Goal: Information Seeking & Learning: Learn about a topic

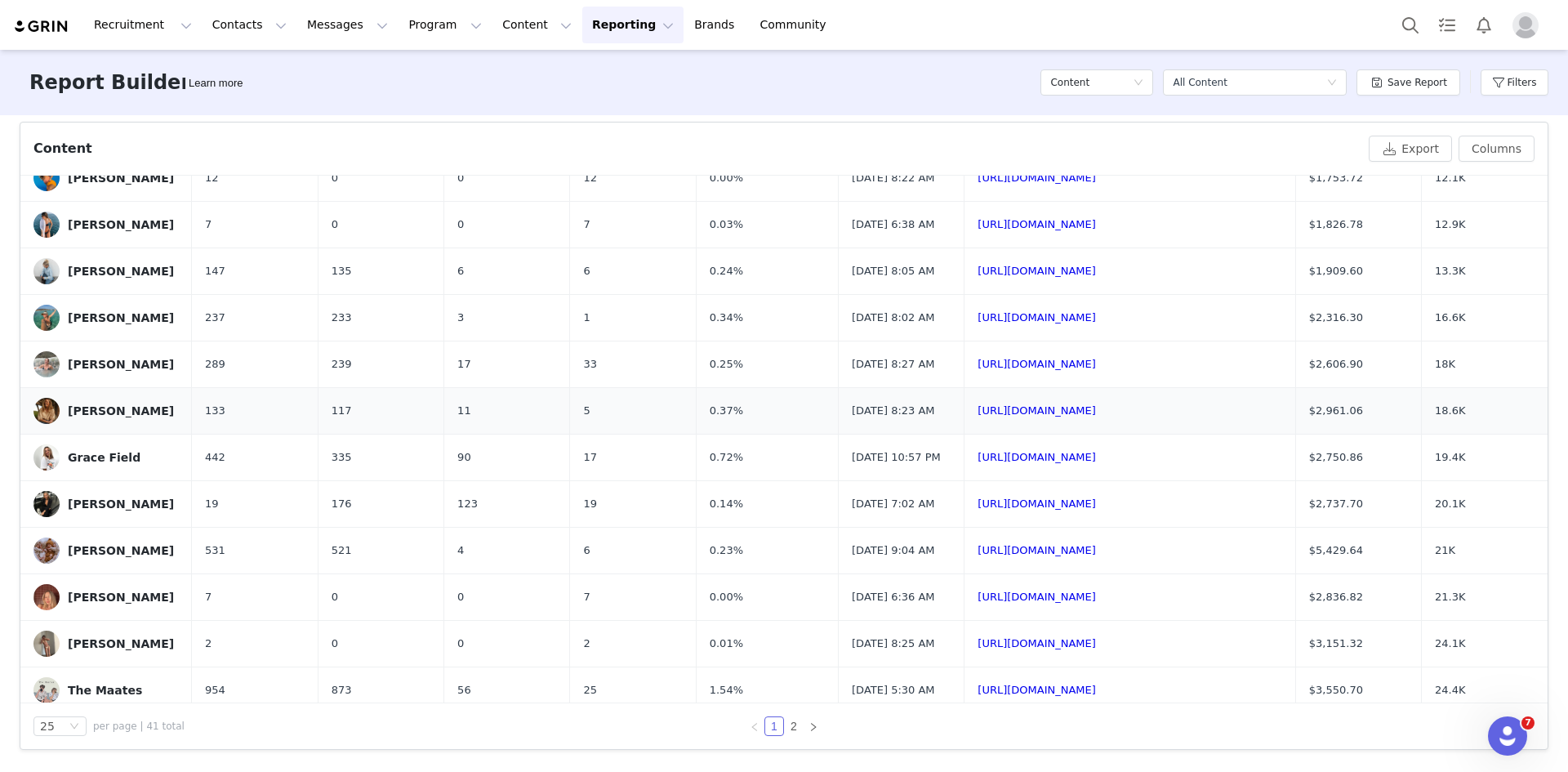
scroll to position [832, 0]
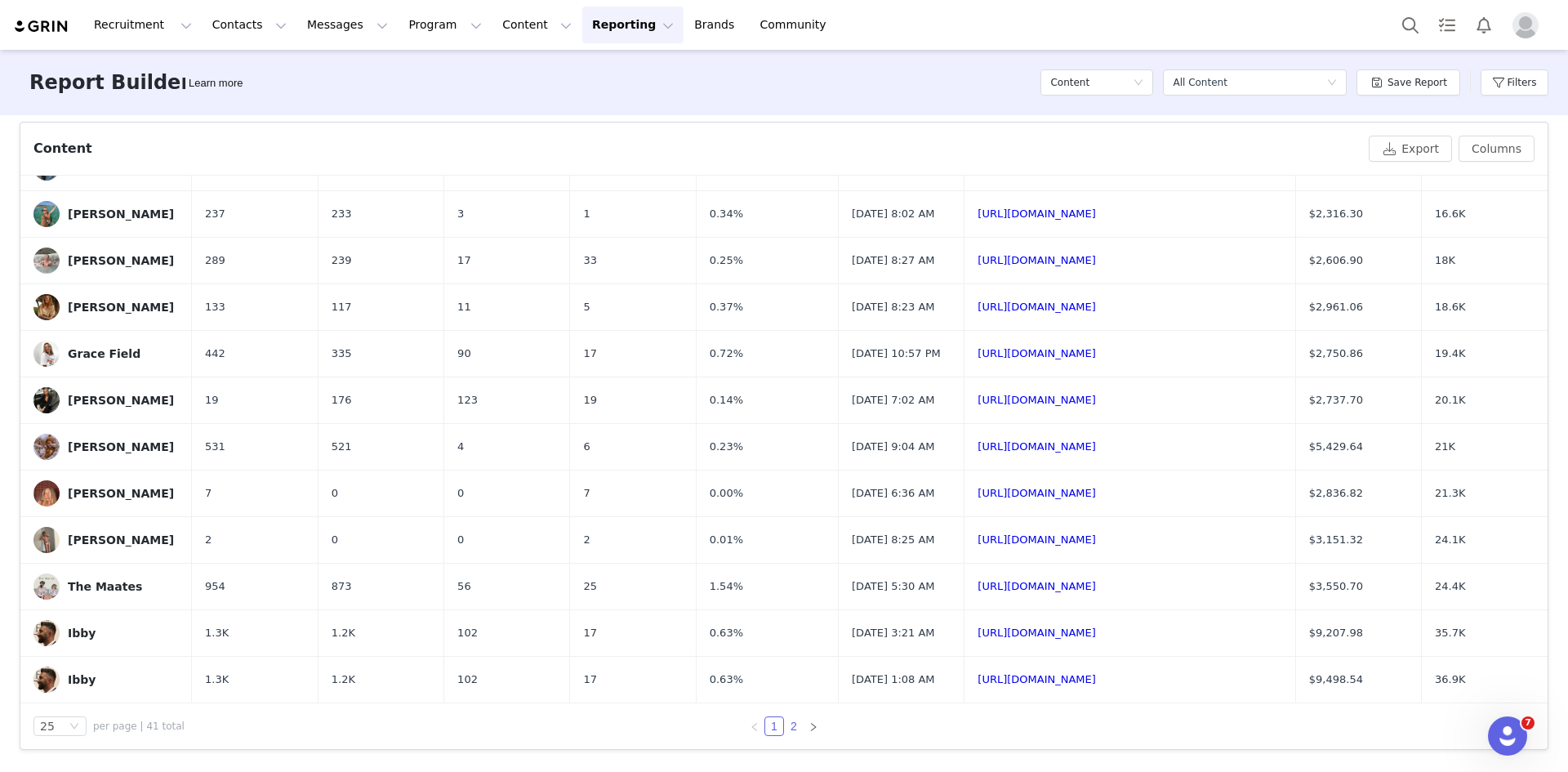
click at [785, 726] on link "2" at bounding box center [794, 726] width 18 height 18
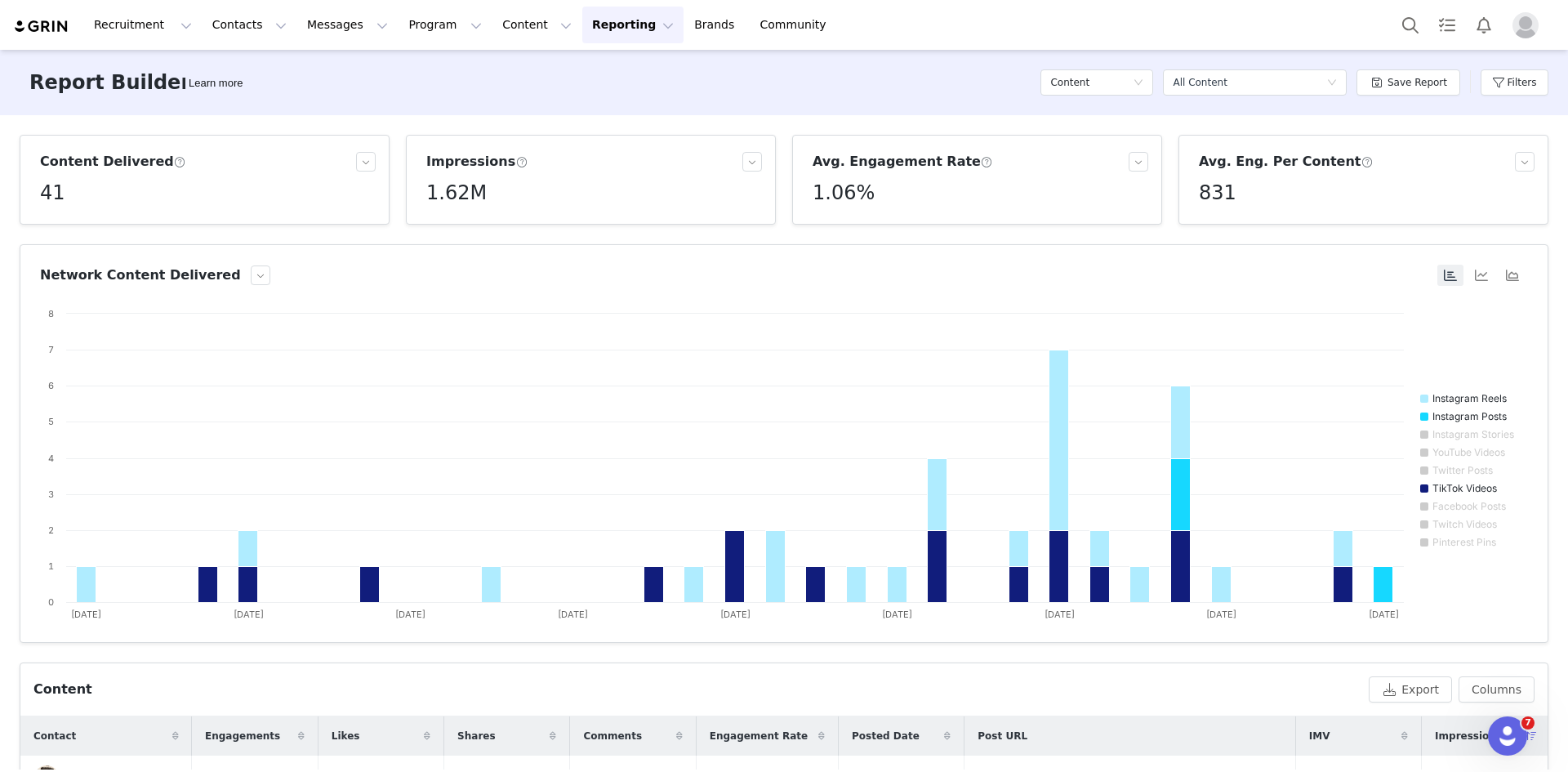
scroll to position [541, 0]
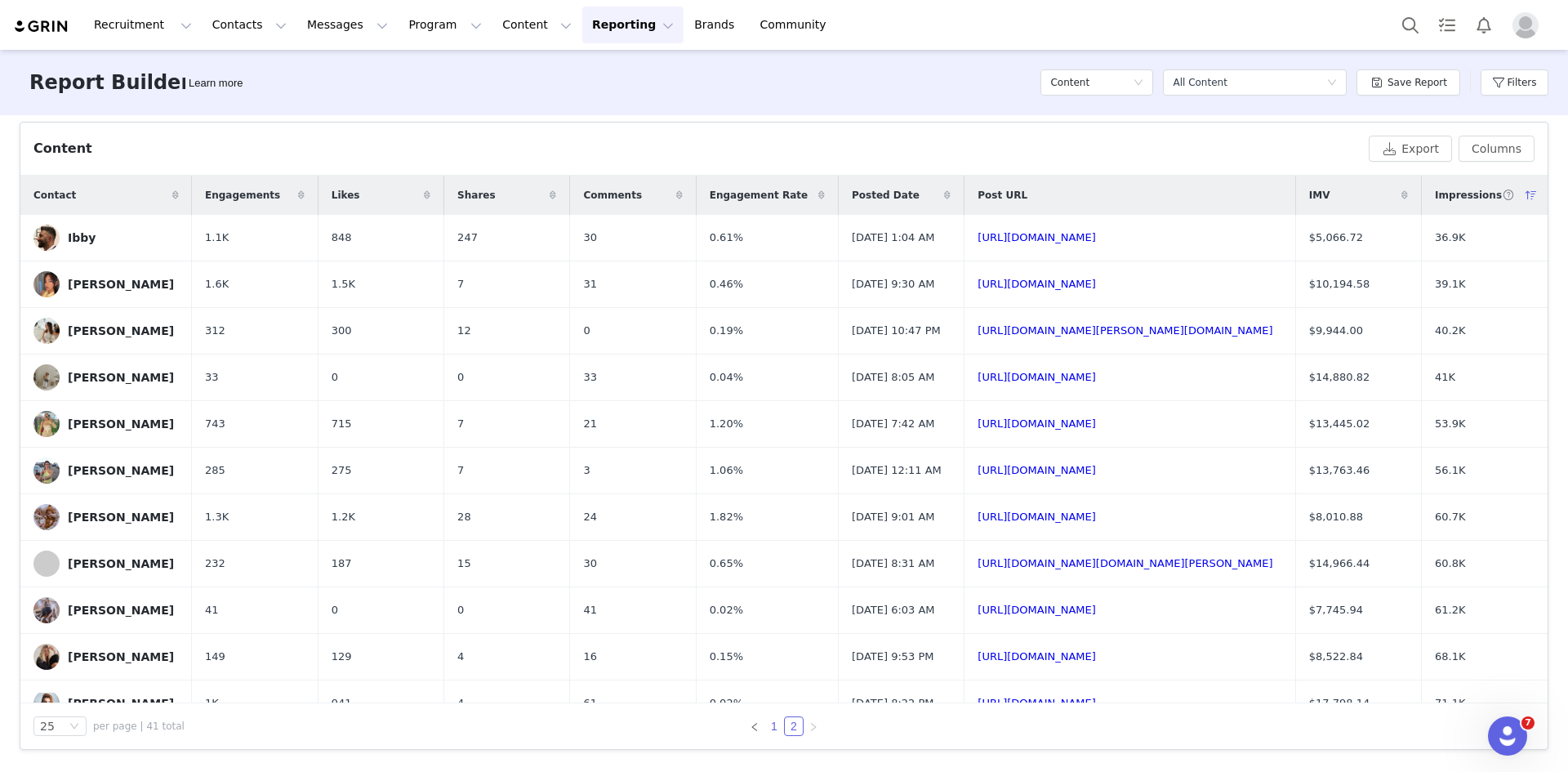
click at [767, 732] on link "1" at bounding box center [774, 726] width 18 height 18
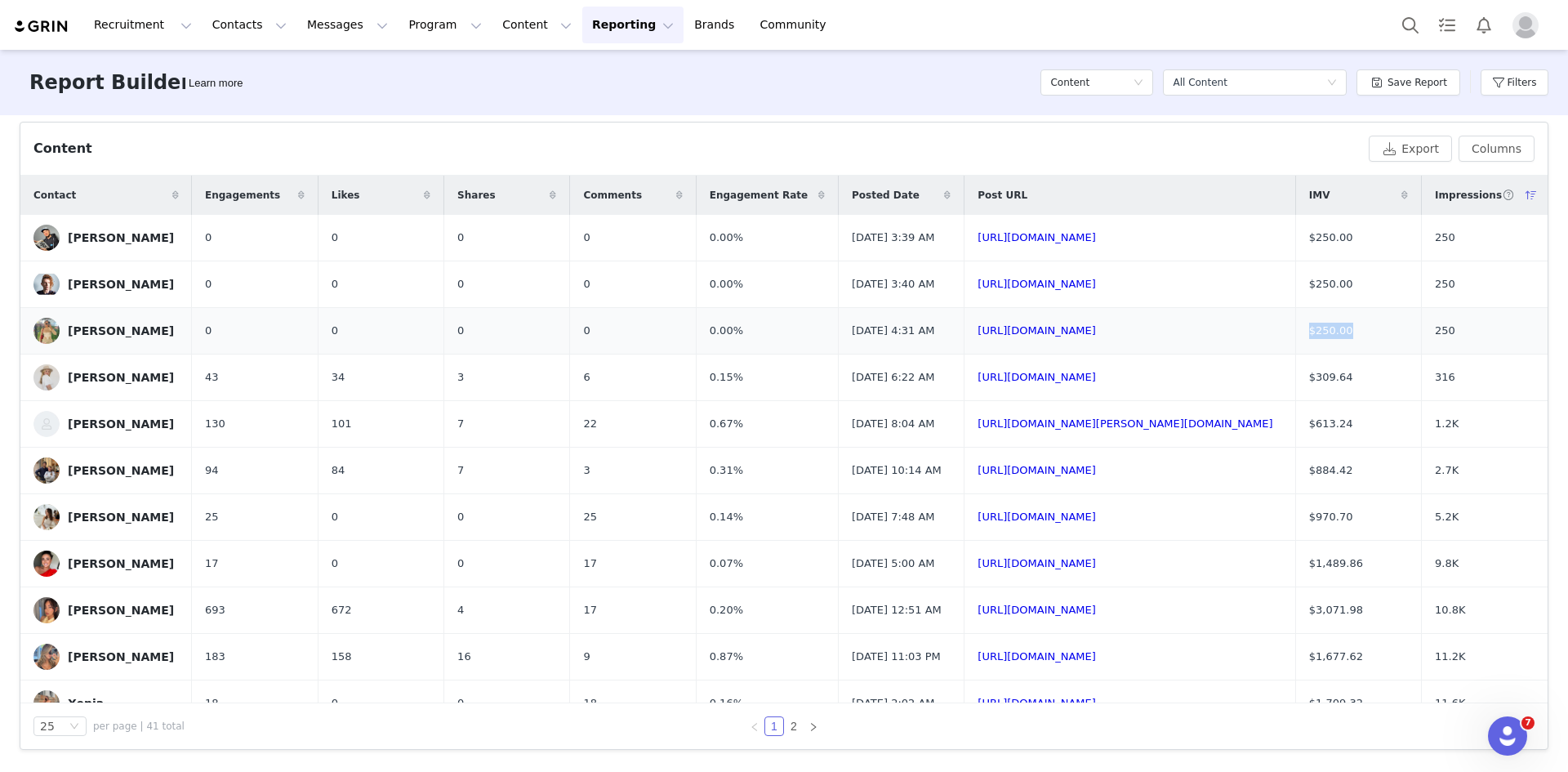
drag, startPoint x: 1367, startPoint y: 343, endPoint x: 1320, endPoint y: 341, distance: 47.0
click at [1320, 341] on td "$250.00" at bounding box center [1358, 331] width 126 height 47
copy span "$250.00"
drag, startPoint x: 1492, startPoint y: 353, endPoint x: 1432, endPoint y: 351, distance: 60.0
click at [1432, 351] on tr "[PERSON_NAME] 0 0 0 0 0.00% [DATE] 4:31 AM [URL][DOMAIN_NAME] $250.00 250" at bounding box center [784, 331] width 1527 height 47
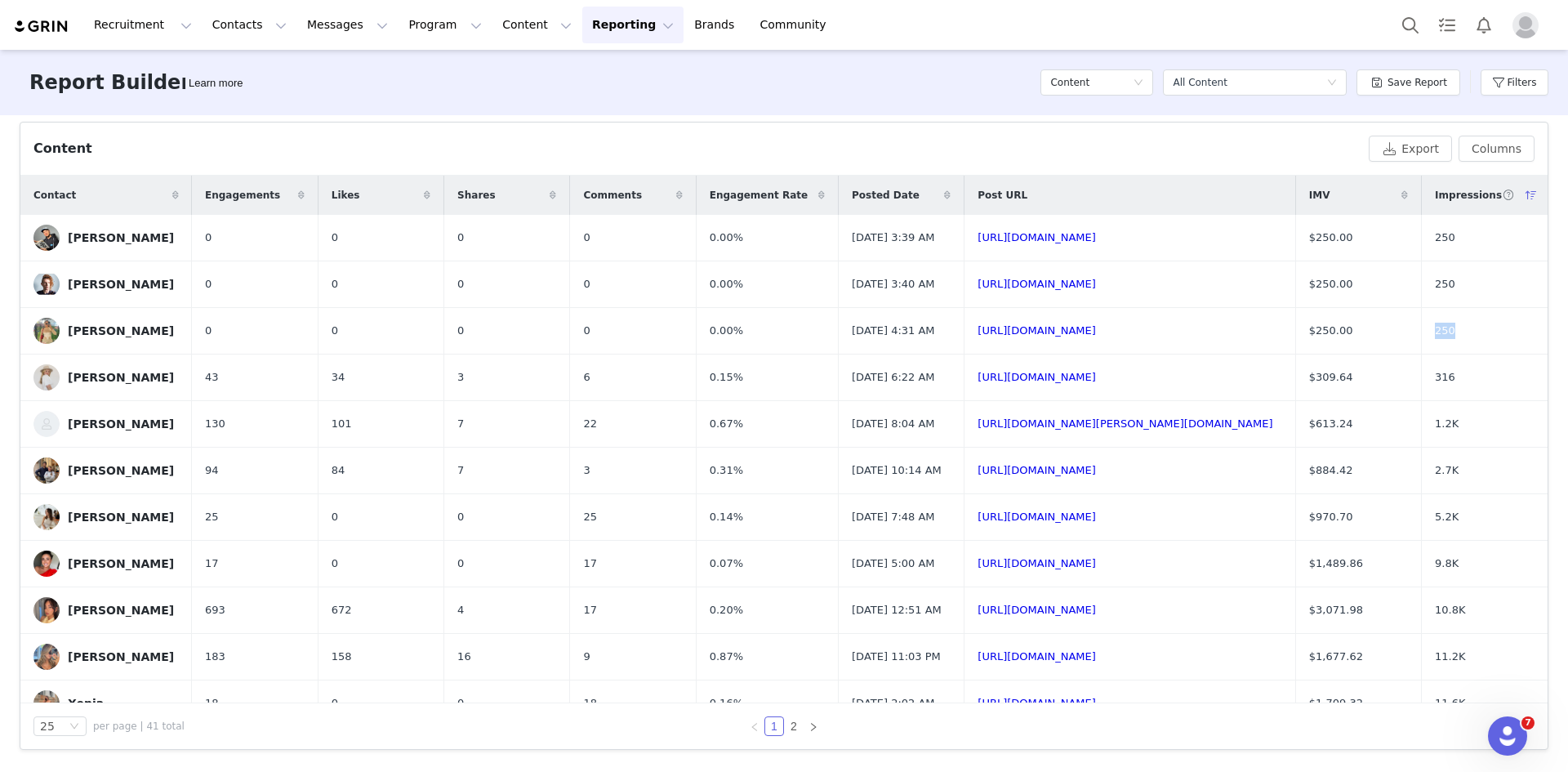
copy tr "250"
drag, startPoint x: 718, startPoint y: 343, endPoint x: 659, endPoint y: 343, distance: 59.0
click at [659, 343] on tr "[PERSON_NAME] 0 0 0 0 0.00% [DATE] 4:31 AM [URL][DOMAIN_NAME] $250.00 250" at bounding box center [784, 331] width 1527 height 47
copy tr "0.00%"
click at [637, 91] on div "Report Builder Learn more Content Select a report All Content Save Report Filte…" at bounding box center [784, 82] width 1568 height 65
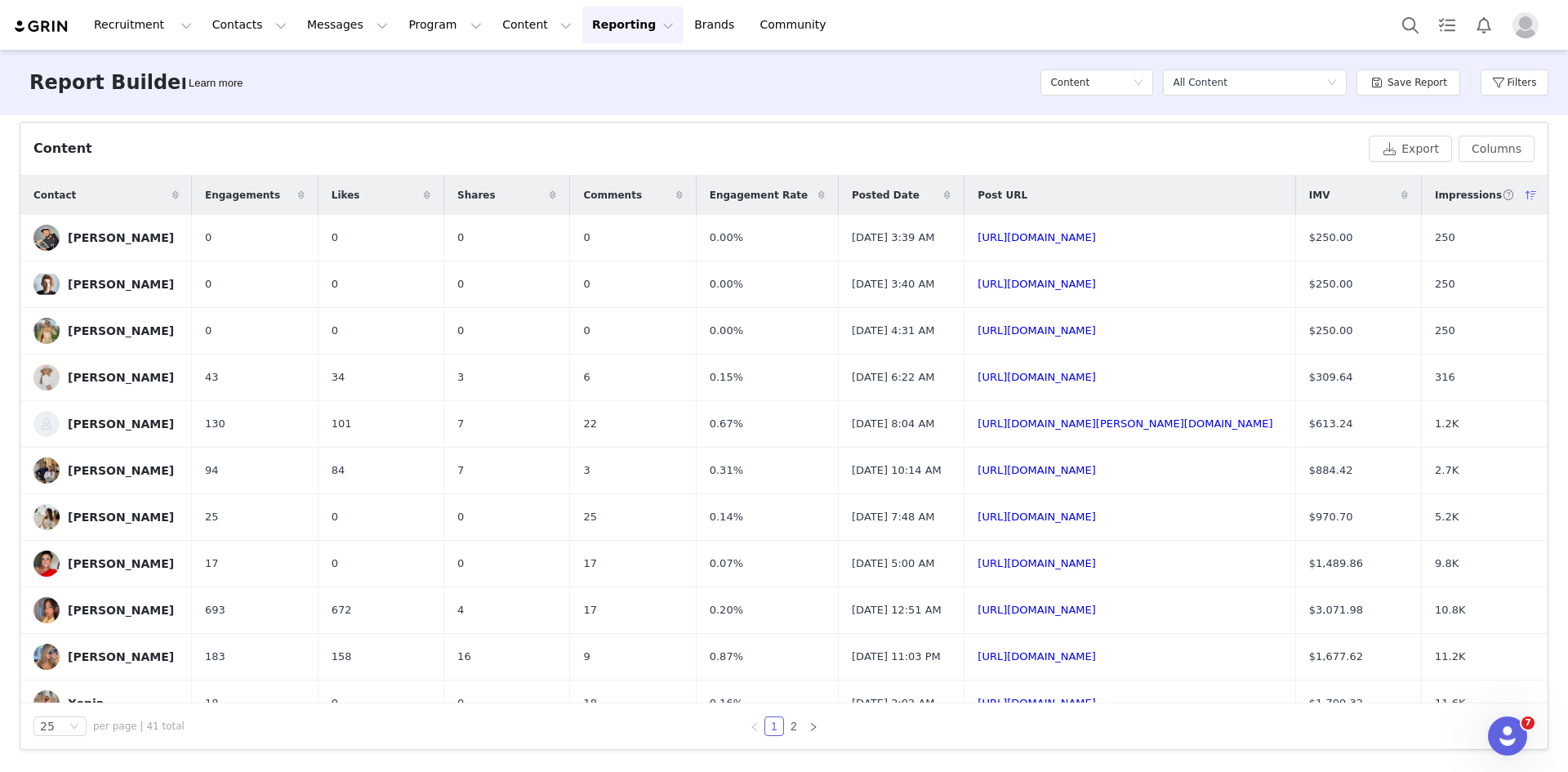
scroll to position [832, 0]
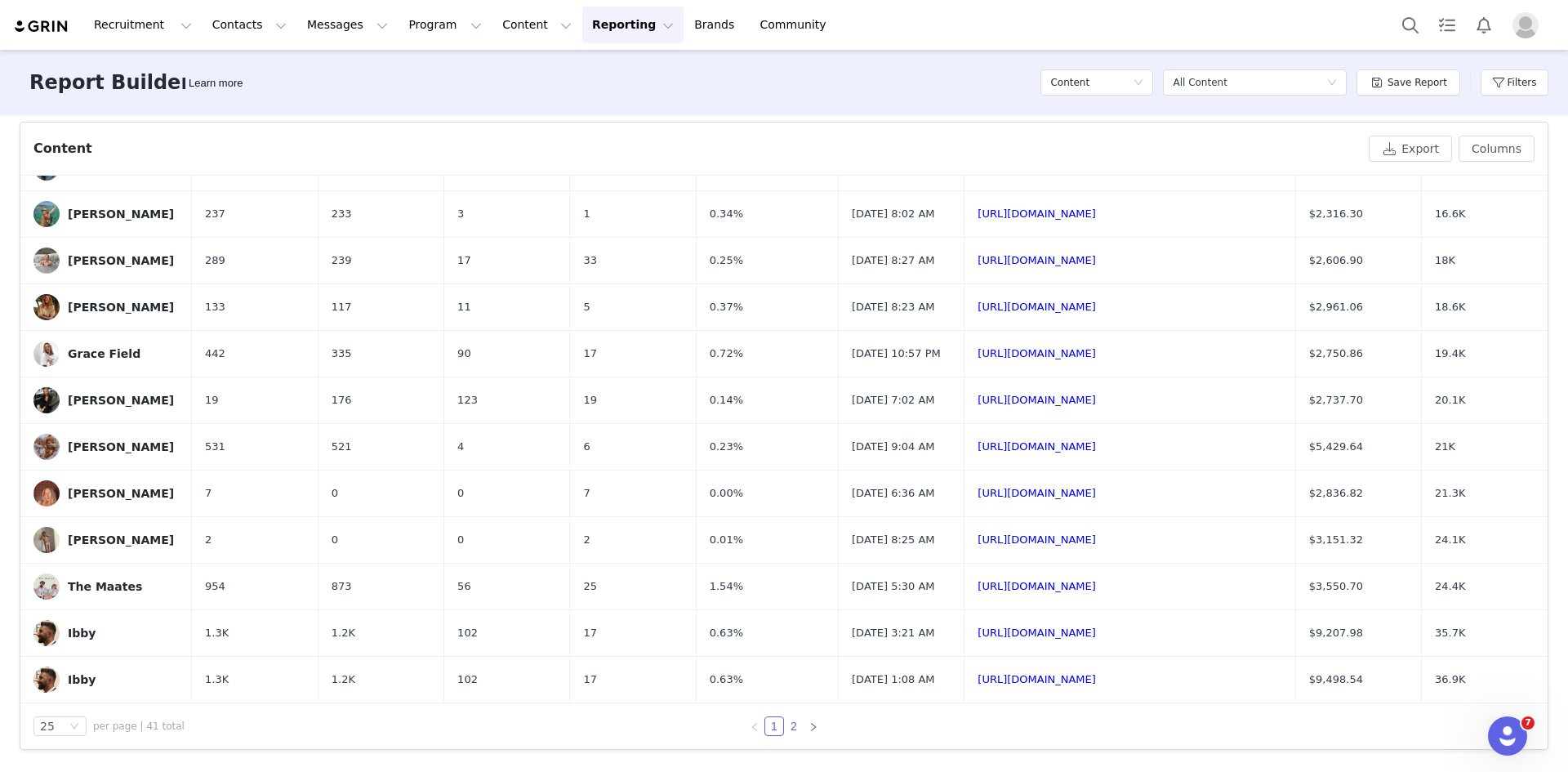
click at [787, 726] on link "2" at bounding box center [794, 726] width 18 height 18
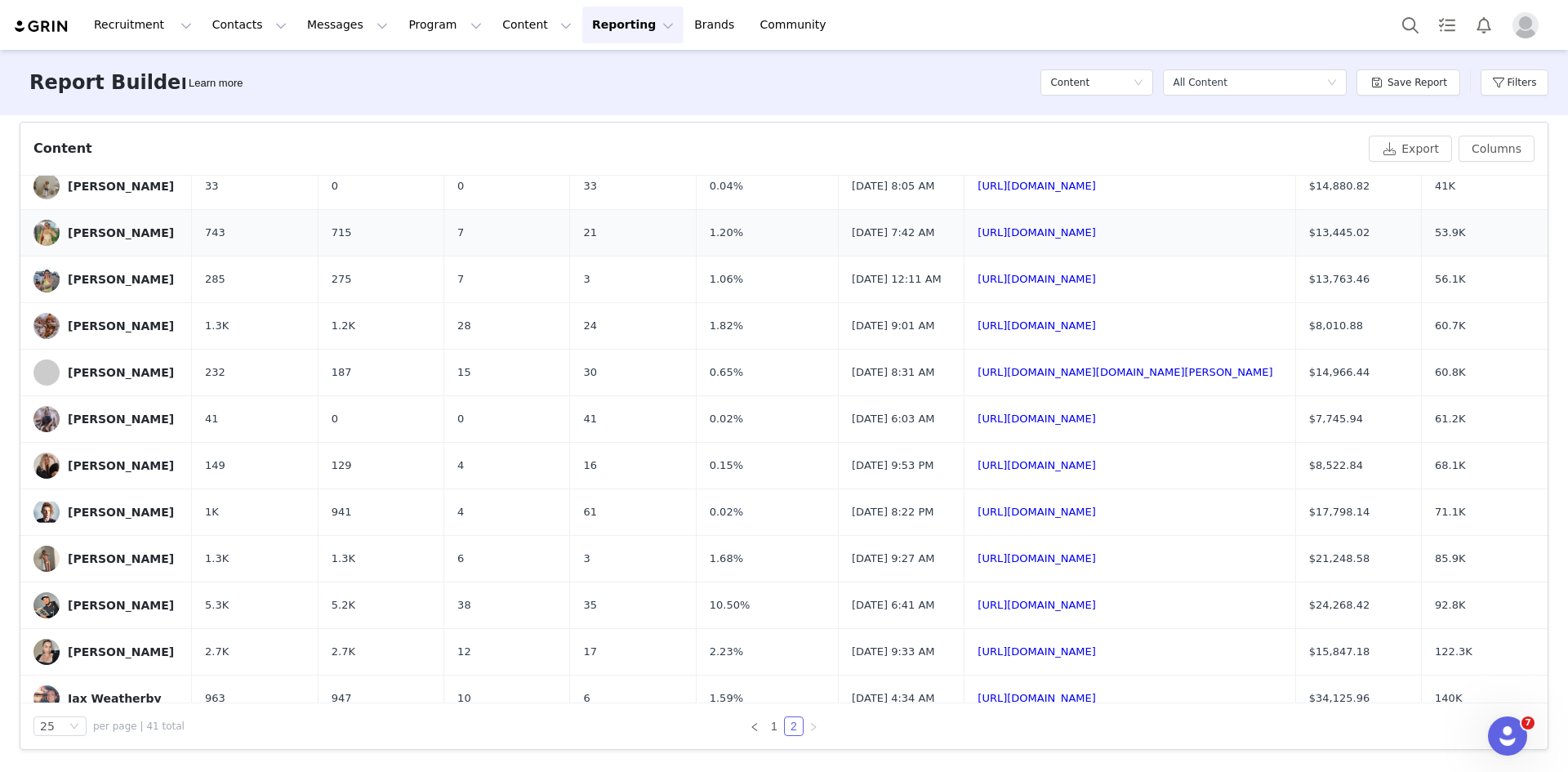
scroll to position [326, 0]
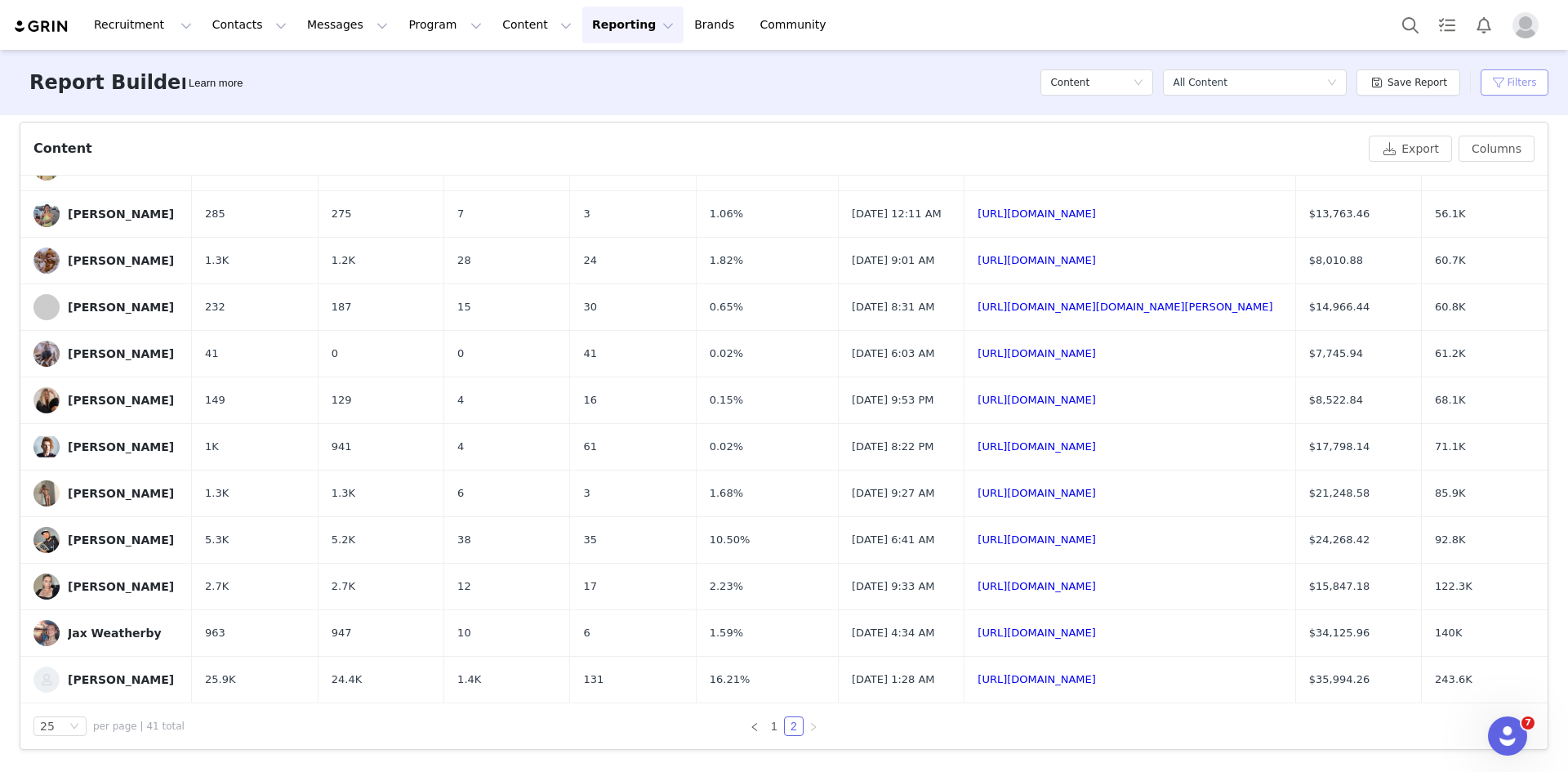
click at [1519, 82] on button "Filters" at bounding box center [1515, 82] width 68 height 26
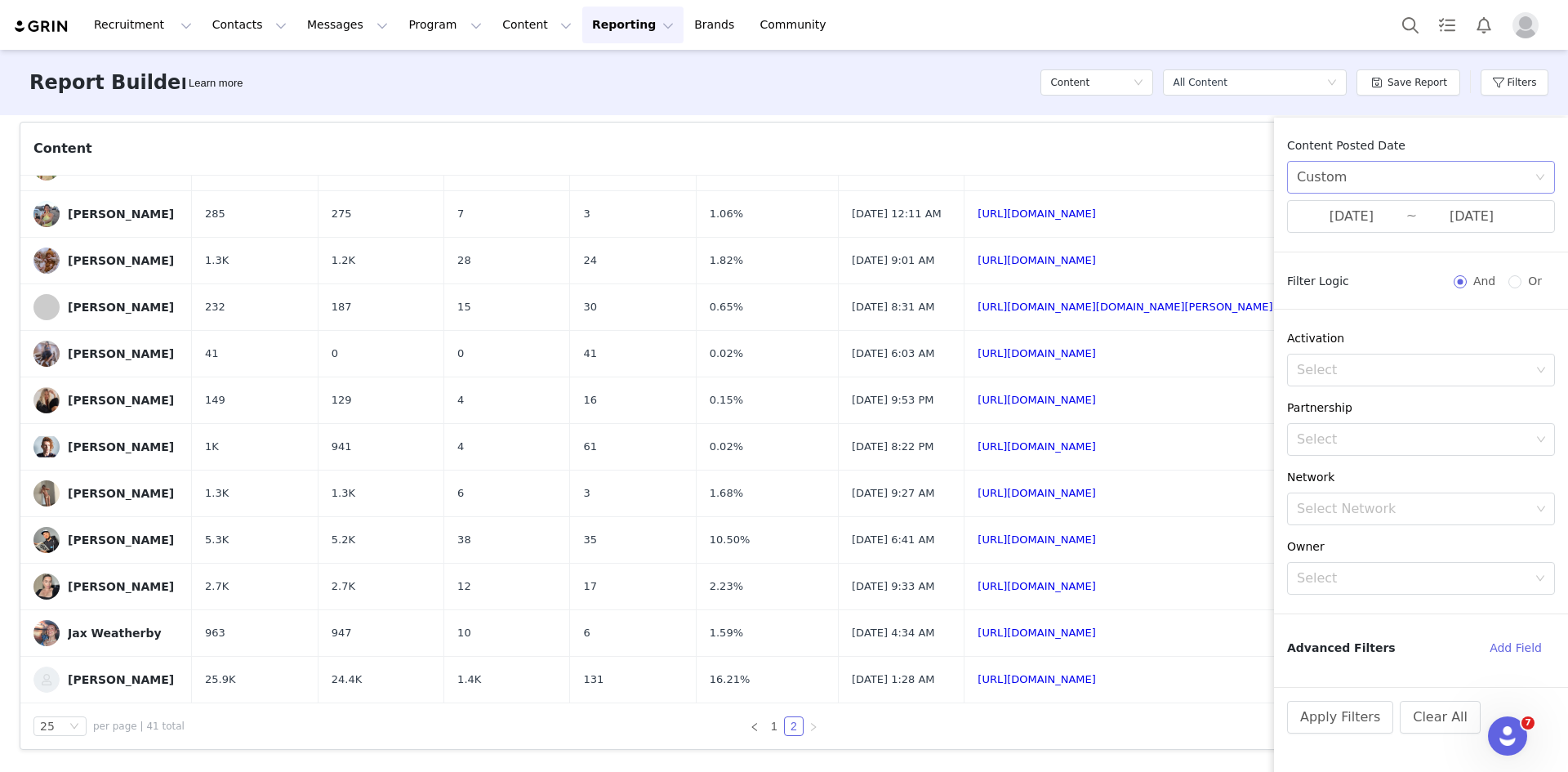
click at [1375, 184] on div "Custom" at bounding box center [1416, 177] width 238 height 31
click at [1349, 285] on li "Custom" at bounding box center [1421, 292] width 268 height 26
click at [1432, 224] on input "[DATE]" at bounding box center [1472, 216] width 110 height 21
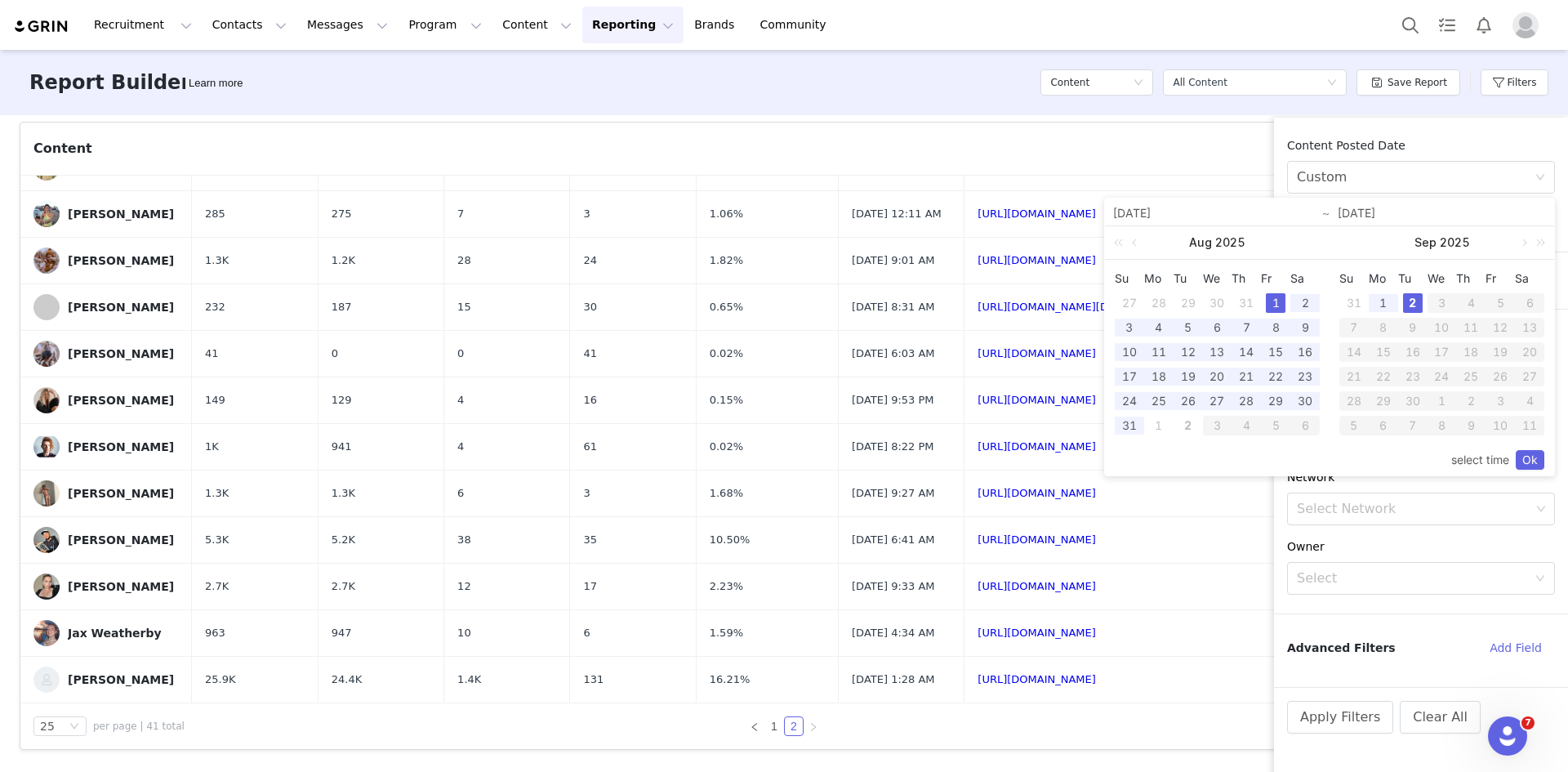
click at [1389, 302] on div "1" at bounding box center [1384, 303] width 20 height 20
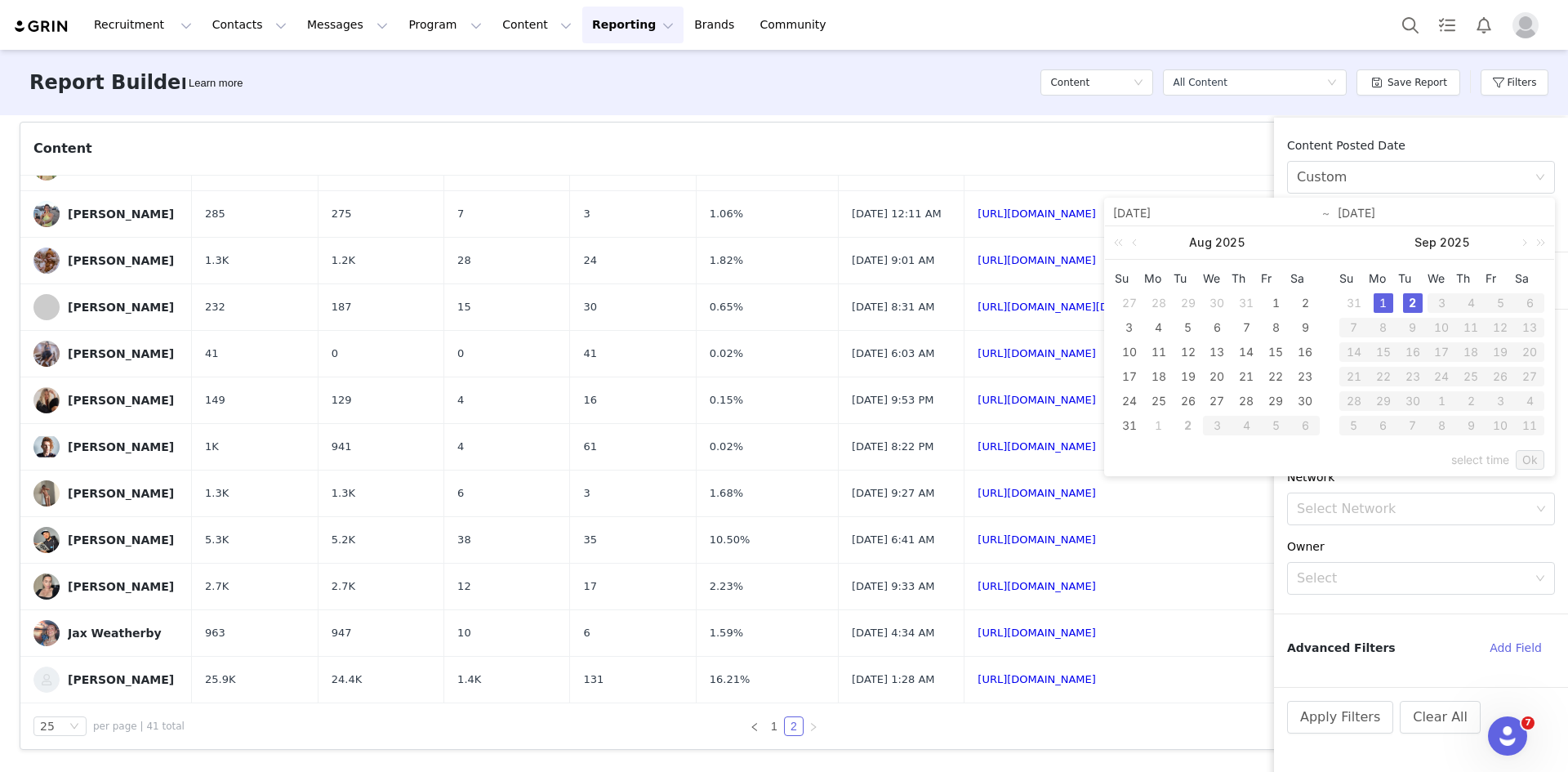
click at [1412, 299] on div "2" at bounding box center [1412, 303] width 20 height 20
type input "[DATE]"
click at [1530, 459] on link "Ok" at bounding box center [1531, 460] width 29 height 20
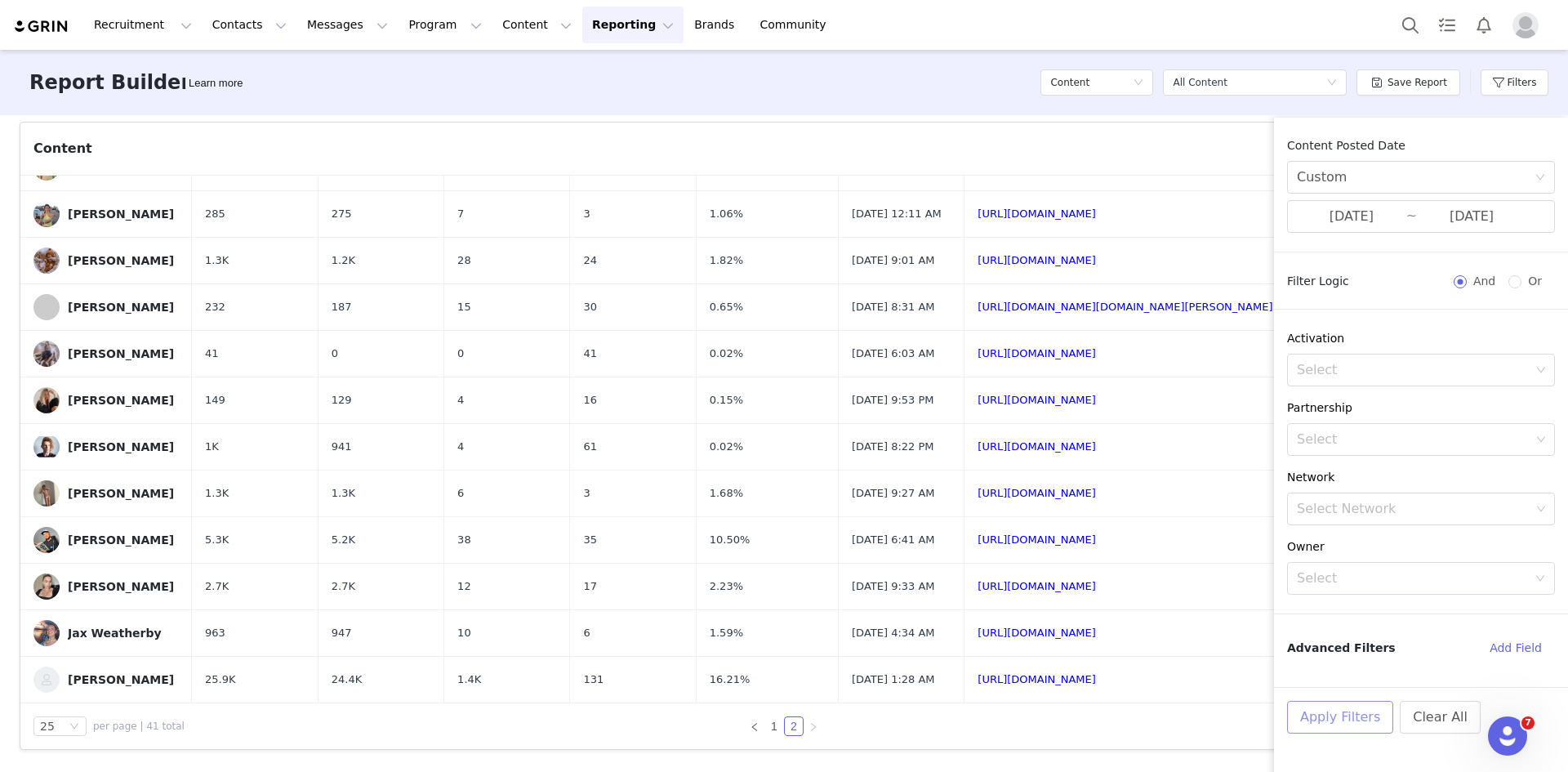
drag, startPoint x: 1348, startPoint y: 711, endPoint x: 1357, endPoint y: 703, distance: 12.0
click at [1347, 711] on button "Apply Filters" at bounding box center [1340, 718] width 106 height 32
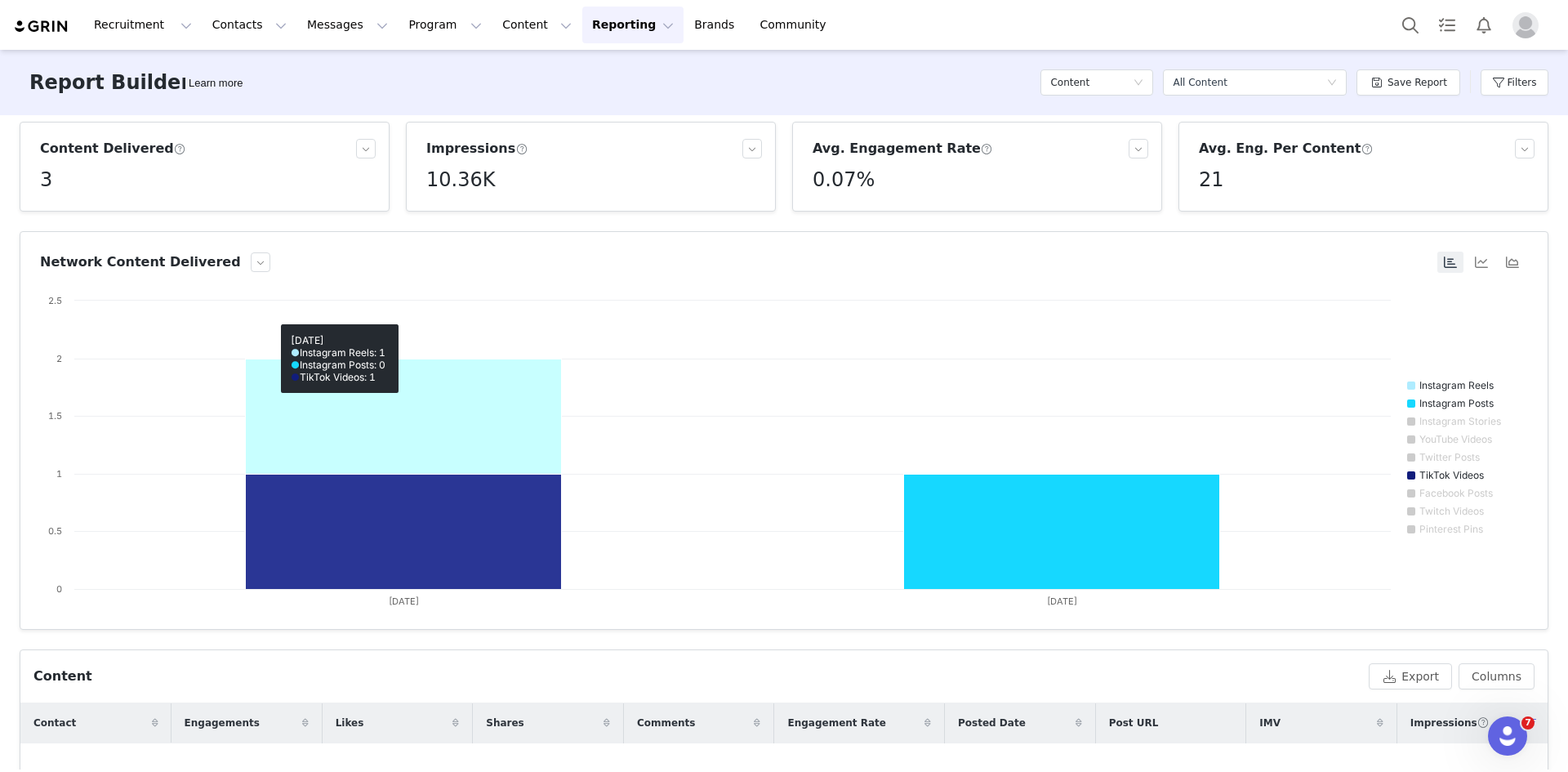
scroll to position [191, 0]
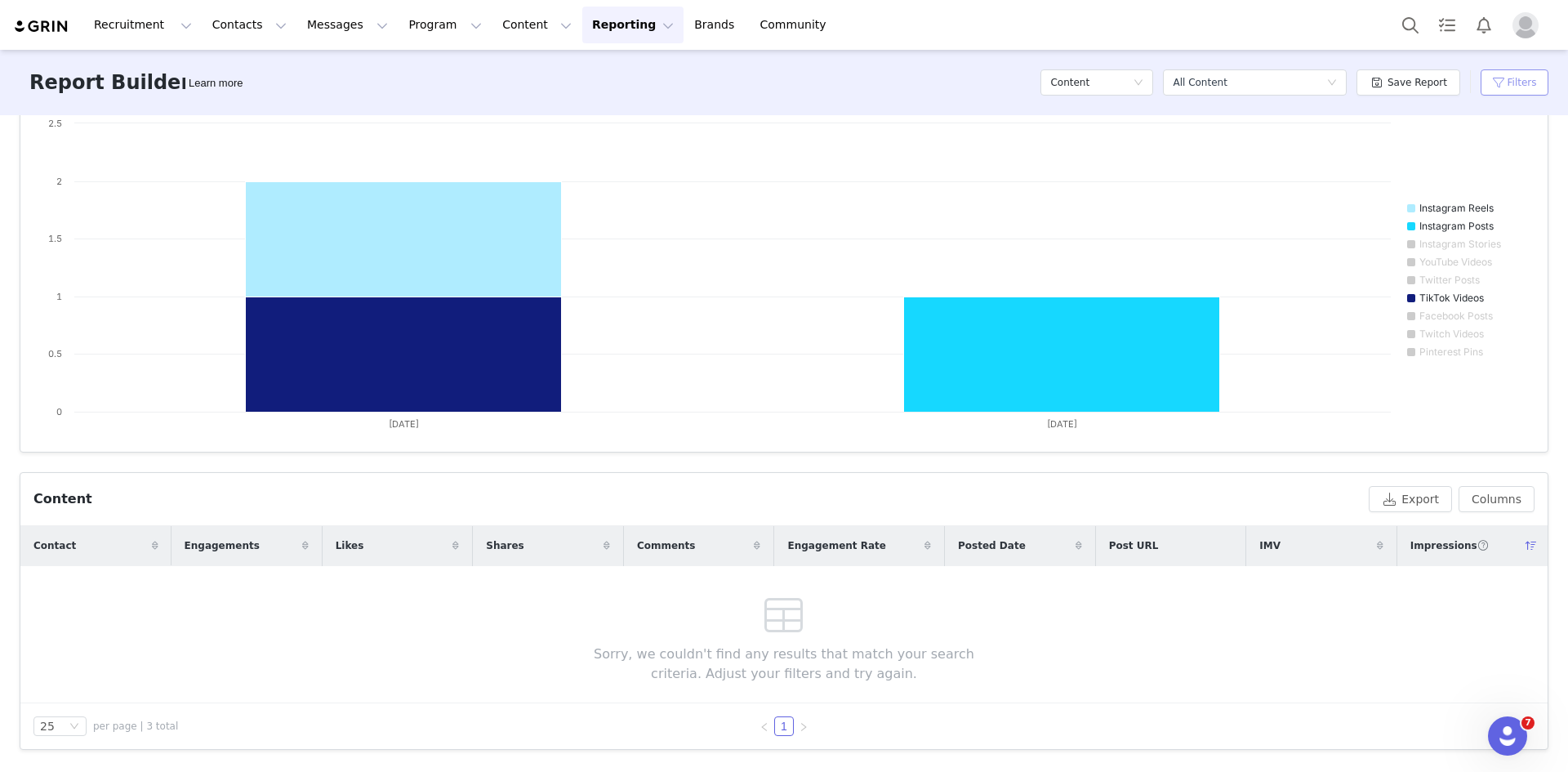
click at [1499, 82] on button "Filters" at bounding box center [1515, 82] width 68 height 26
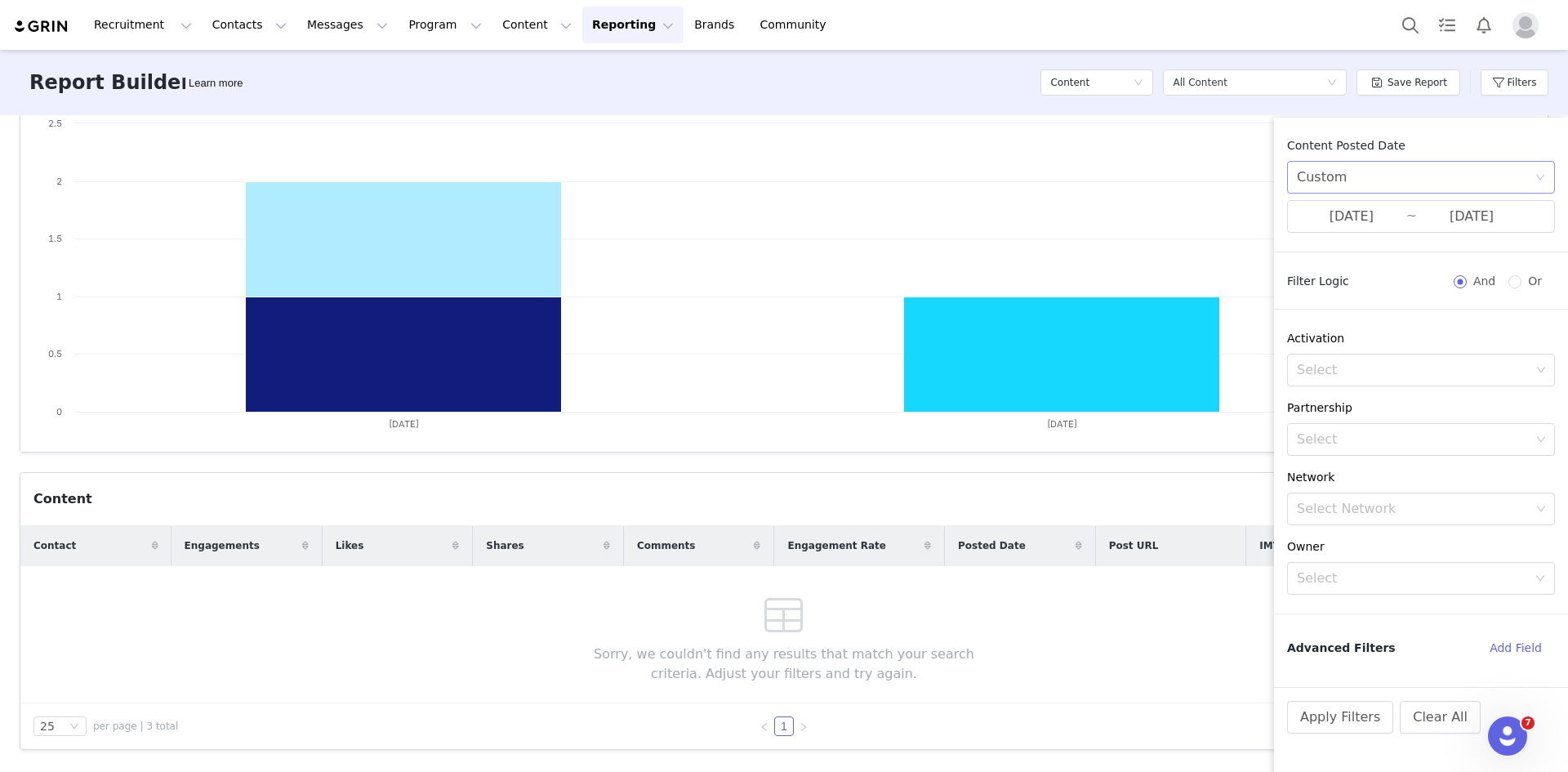
click at [1371, 179] on div "Custom" at bounding box center [1416, 177] width 238 height 31
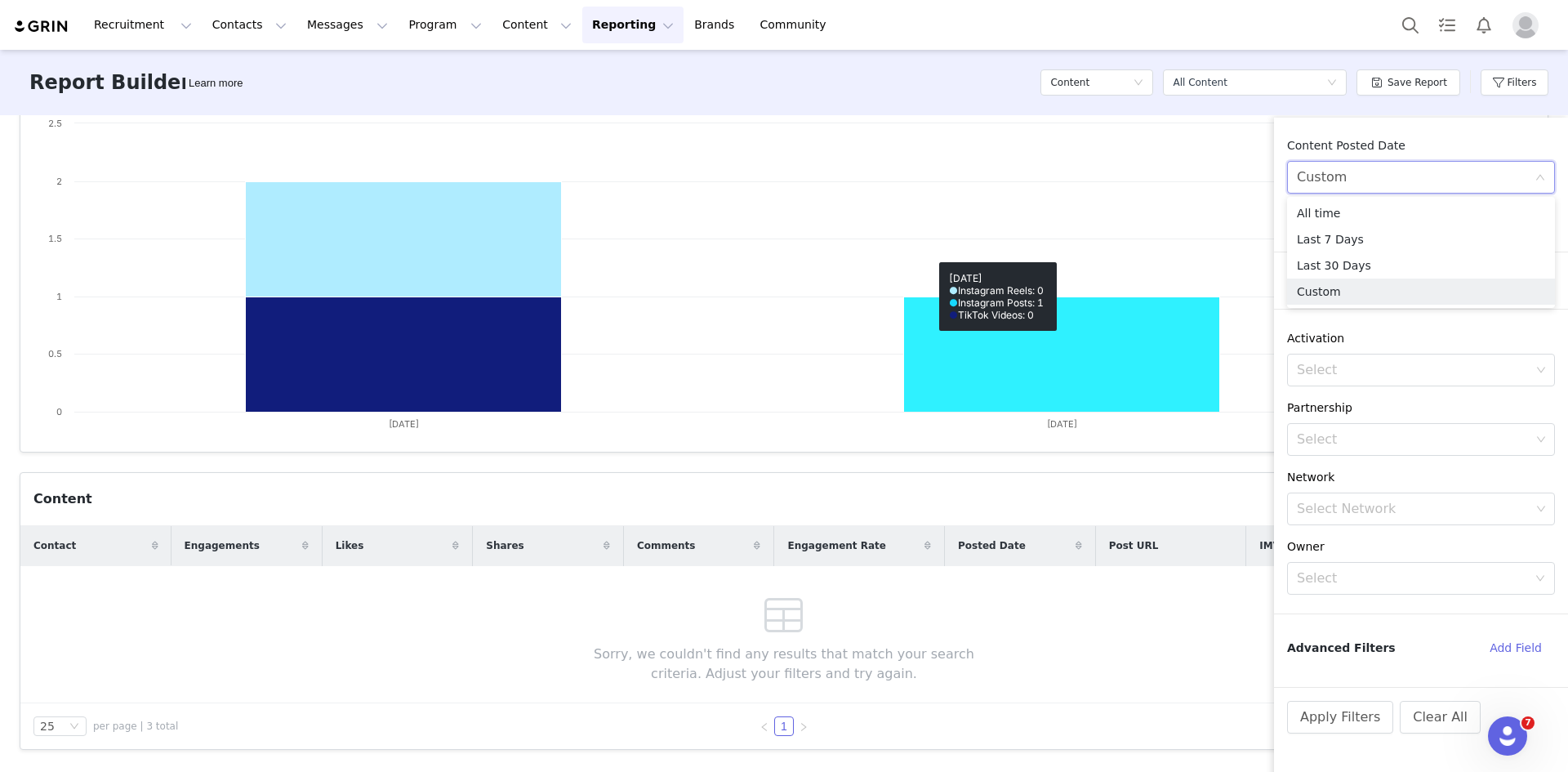
click at [1216, 263] on rect at bounding box center [778, 279] width 1476 height 326
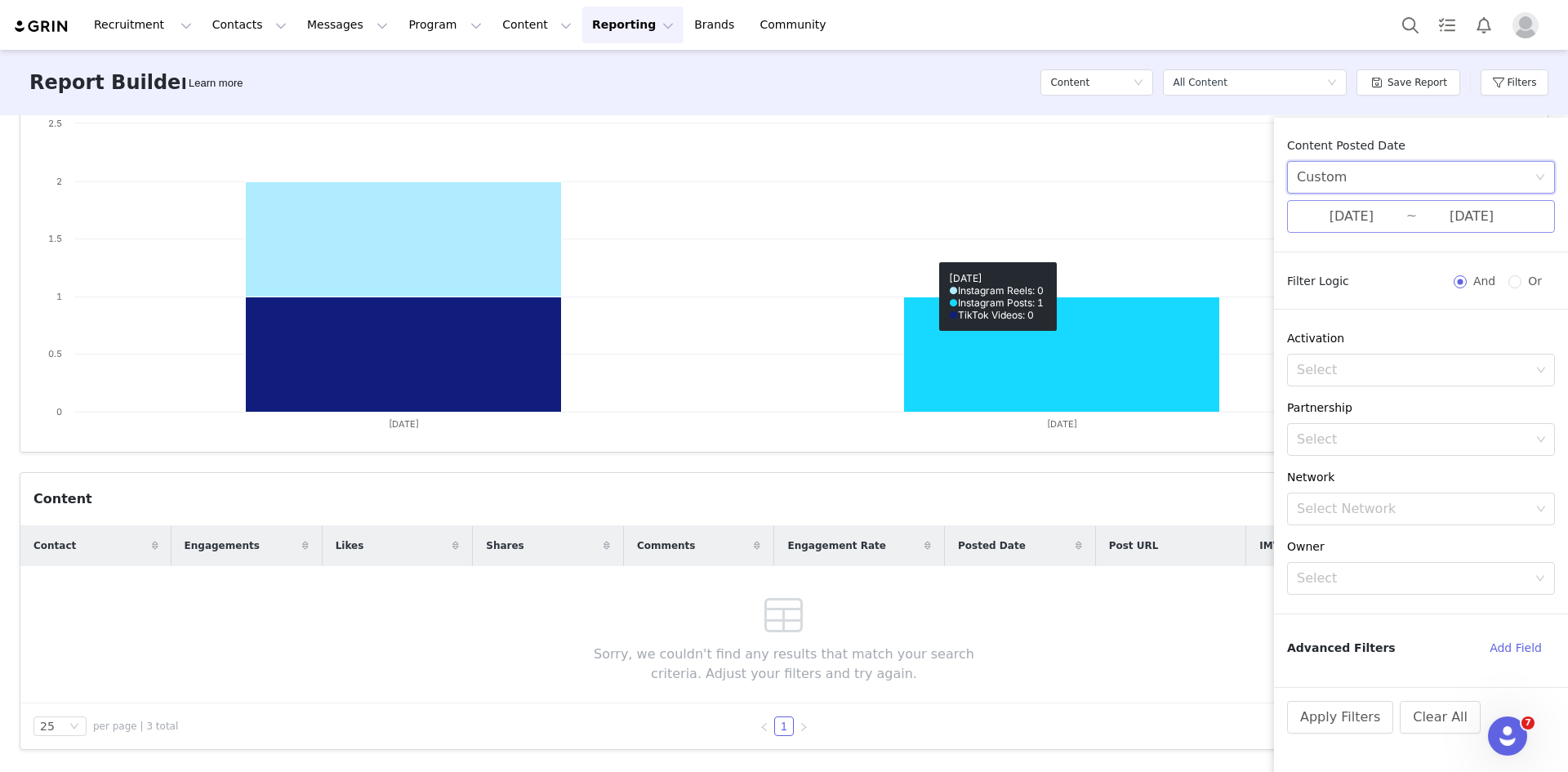
click at [1441, 219] on input "[DATE]" at bounding box center [1472, 216] width 110 height 21
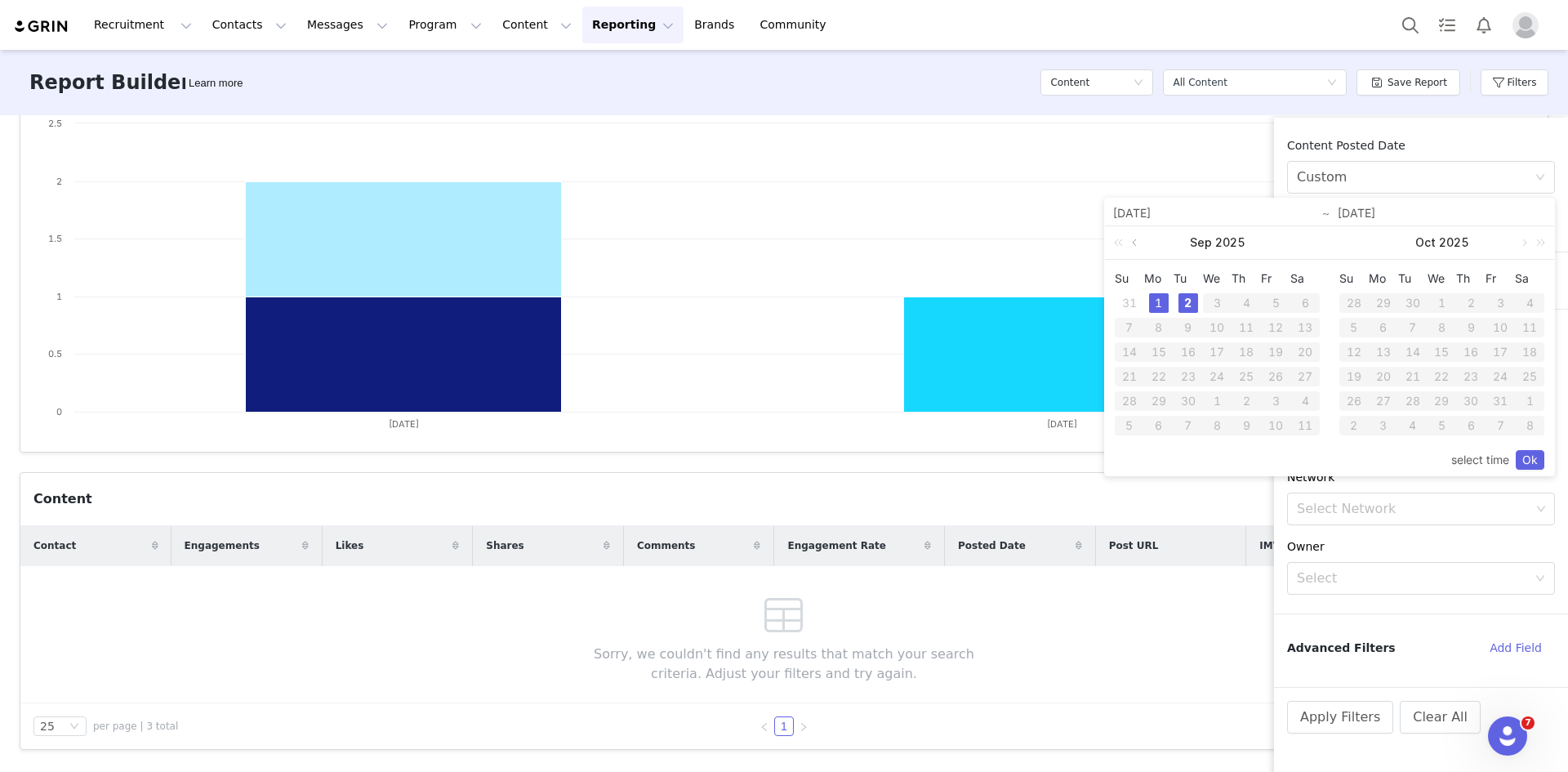
click at [1132, 242] on link at bounding box center [1135, 242] width 14 height 32
click at [1279, 300] on div "1" at bounding box center [1276, 303] width 20 height 20
click at [1185, 429] on div "2" at bounding box center [1188, 425] width 20 height 20
type input "[DATE]"
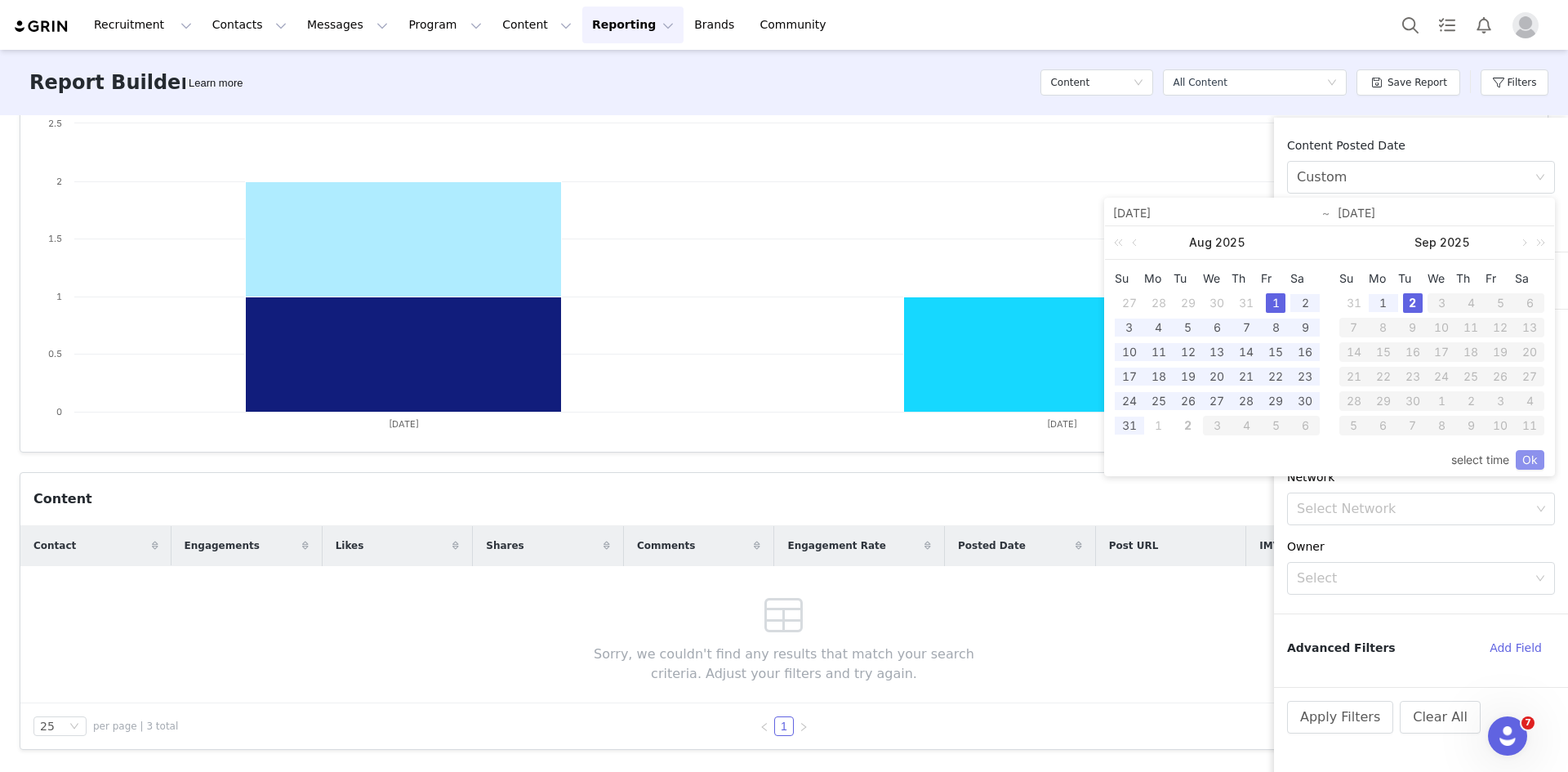
click at [1526, 457] on link "Ok" at bounding box center [1531, 460] width 29 height 20
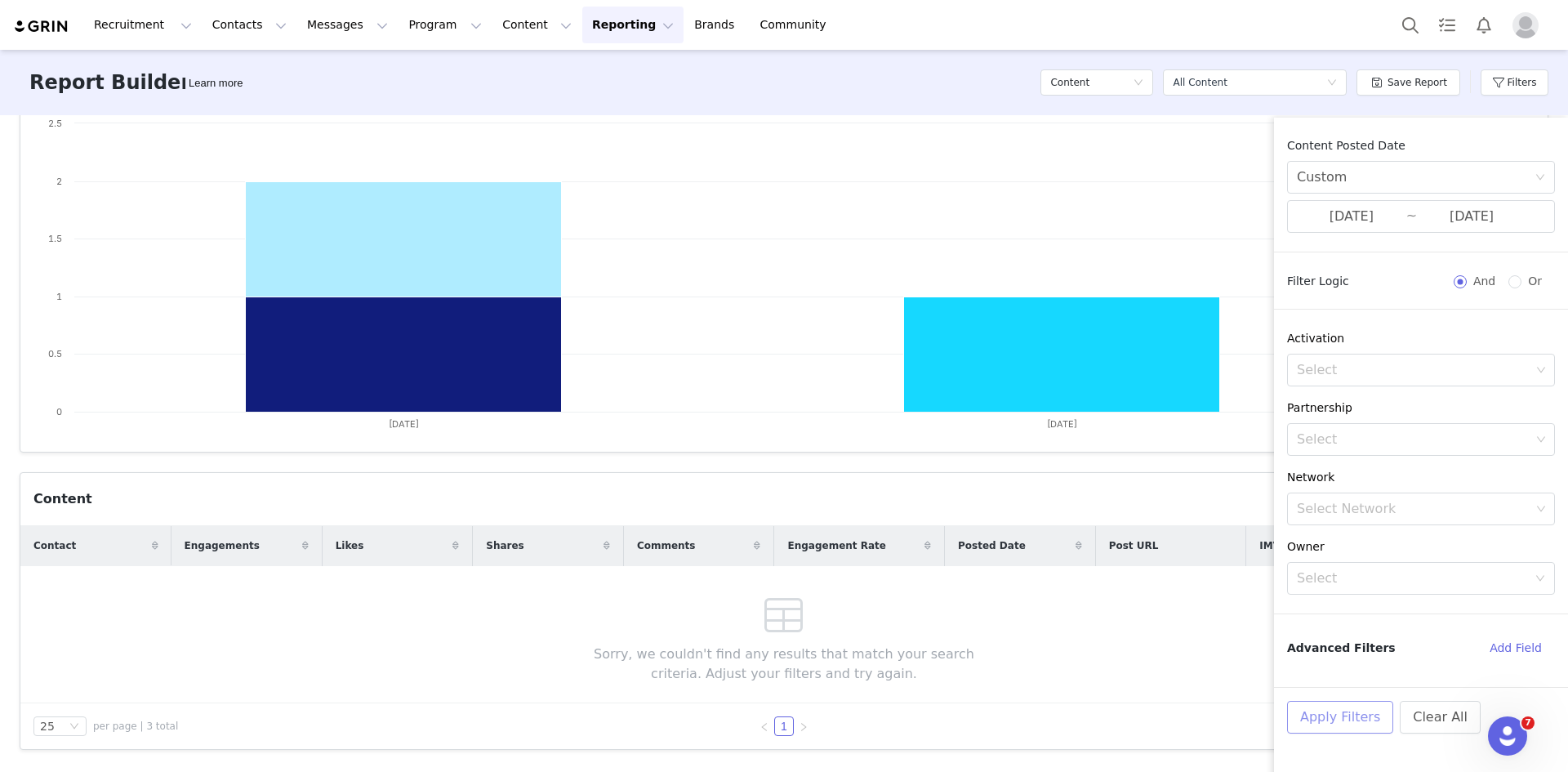
click at [1335, 717] on button "Apply Filters" at bounding box center [1340, 718] width 106 height 32
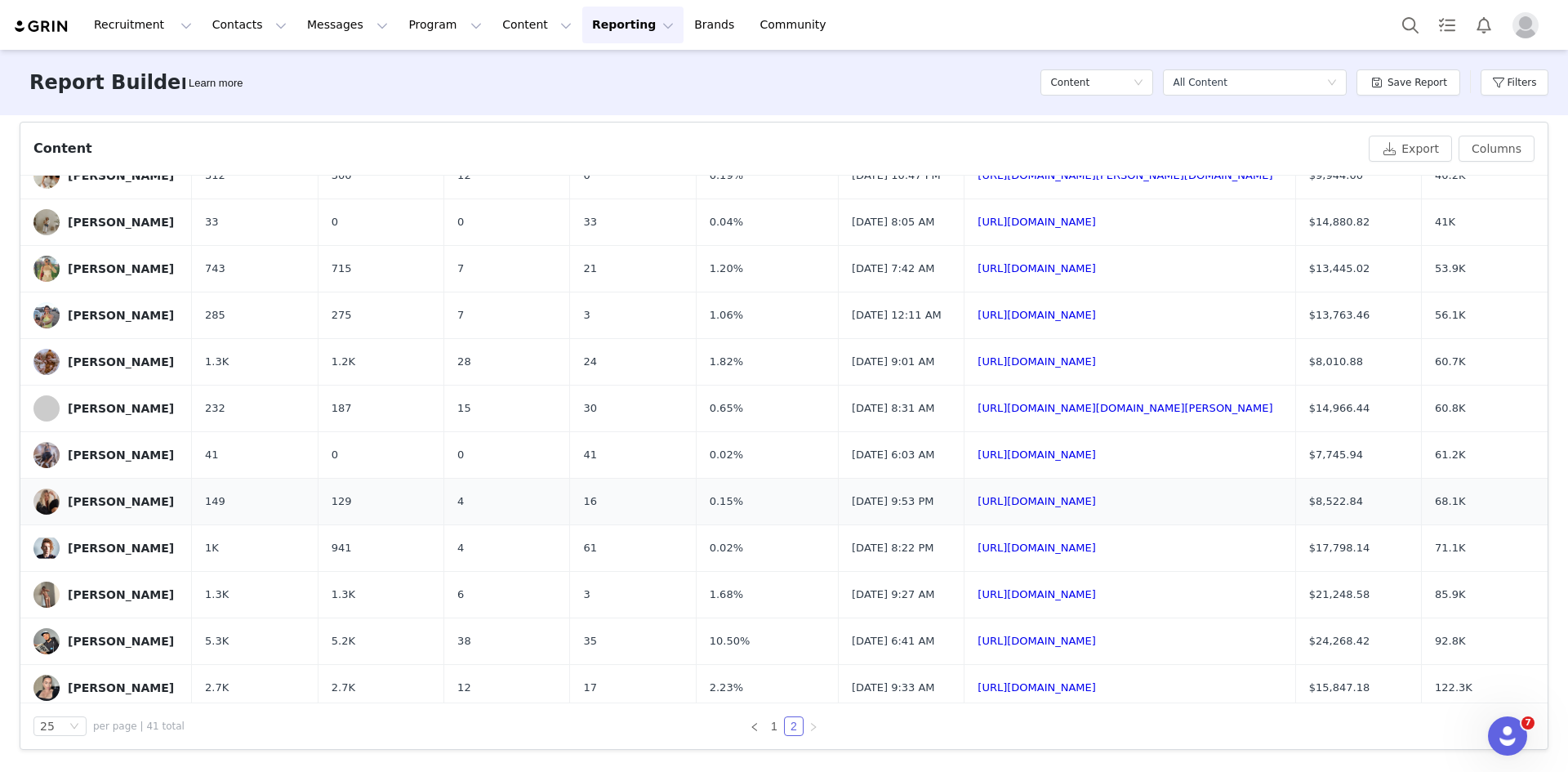
scroll to position [361, 0]
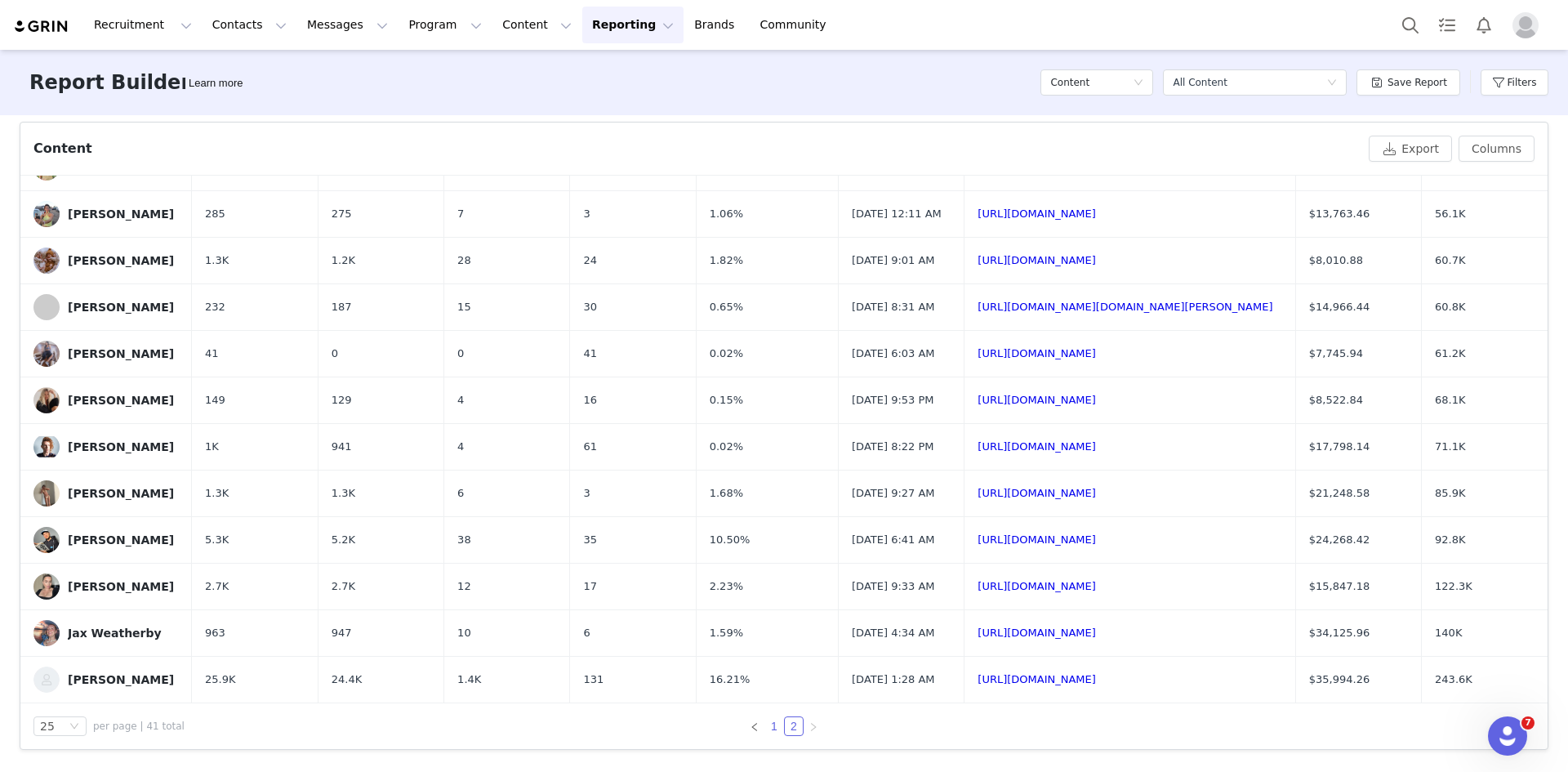
click at [766, 728] on link "1" at bounding box center [774, 726] width 18 height 18
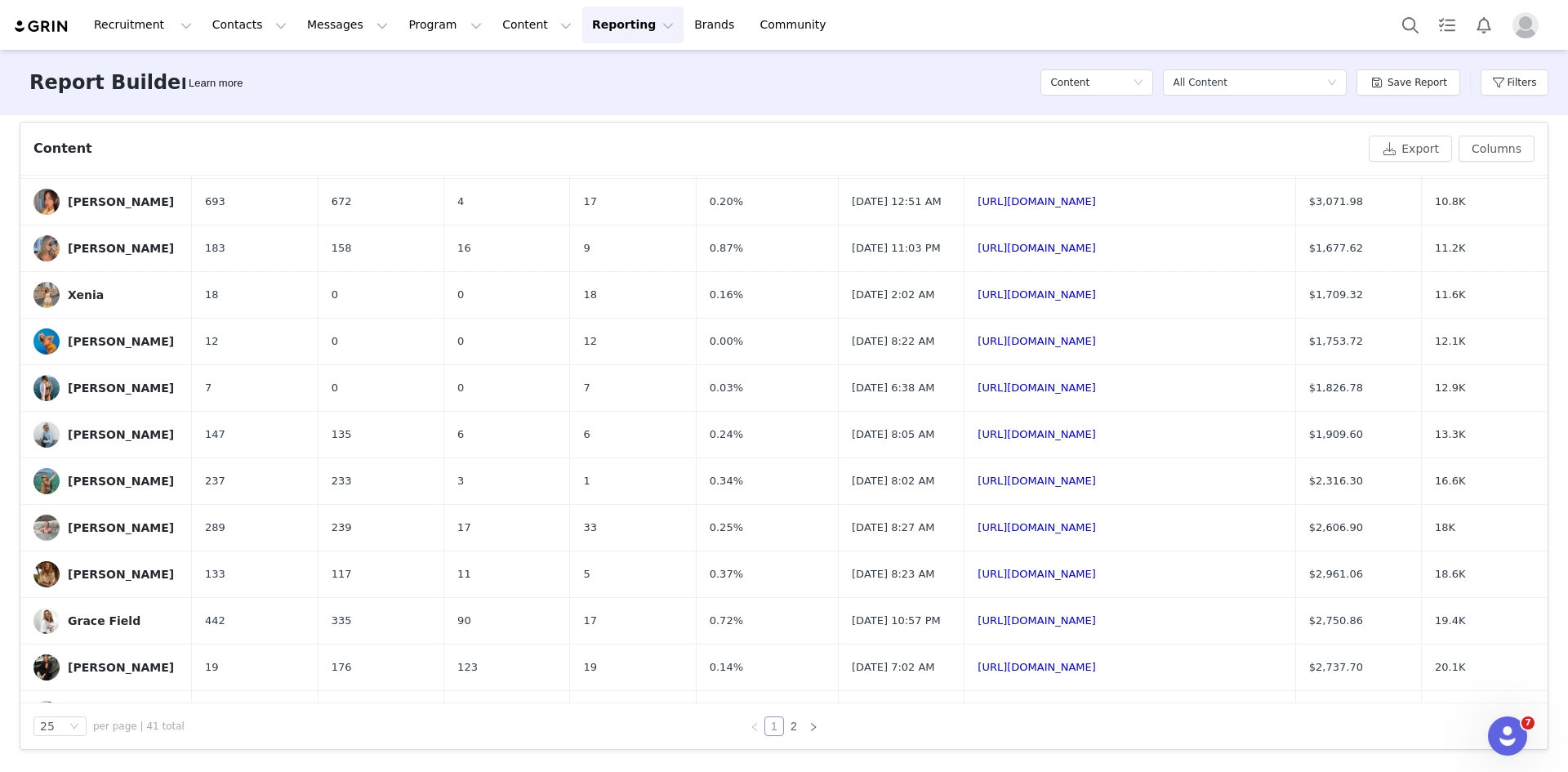
scroll to position [0, 0]
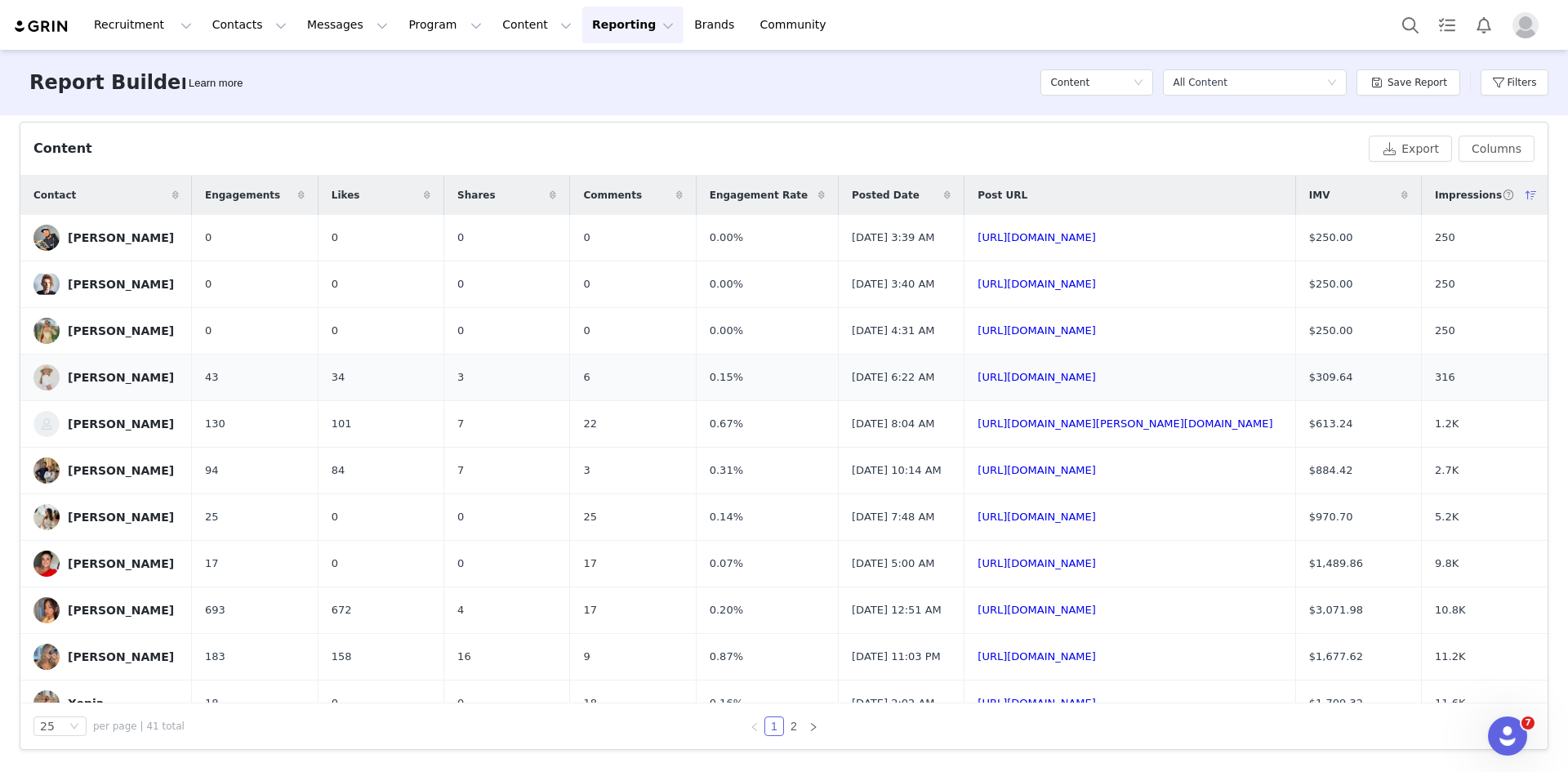
click at [75, 384] on div "[PERSON_NAME]" at bounding box center [121, 377] width 106 height 13
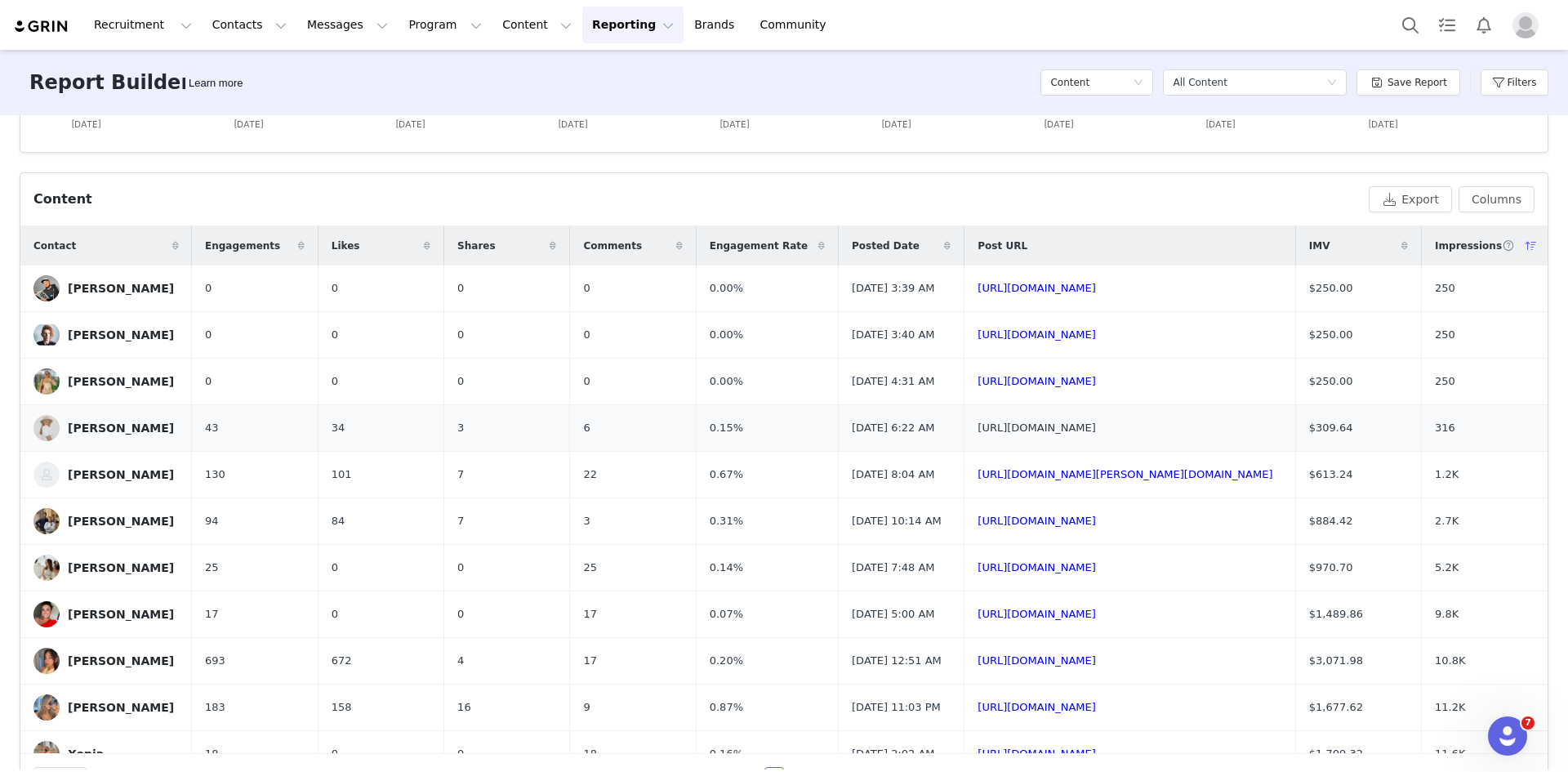
click at [1024, 434] on link "[URL][DOMAIN_NAME]" at bounding box center [1037, 428] width 118 height 12
drag, startPoint x: 1482, startPoint y: 448, endPoint x: 1425, endPoint y: 447, distance: 57.0
click at [1425, 447] on tr "[PERSON_NAME] 43 34 3 6 0.15% [DATE] 6:22 AM [URL][DOMAIN_NAME] $309.64 316" at bounding box center [784, 429] width 1527 height 47
copy tr "316"
click at [1344, 436] on span "$309.64" at bounding box center [1332, 428] width 44 height 16
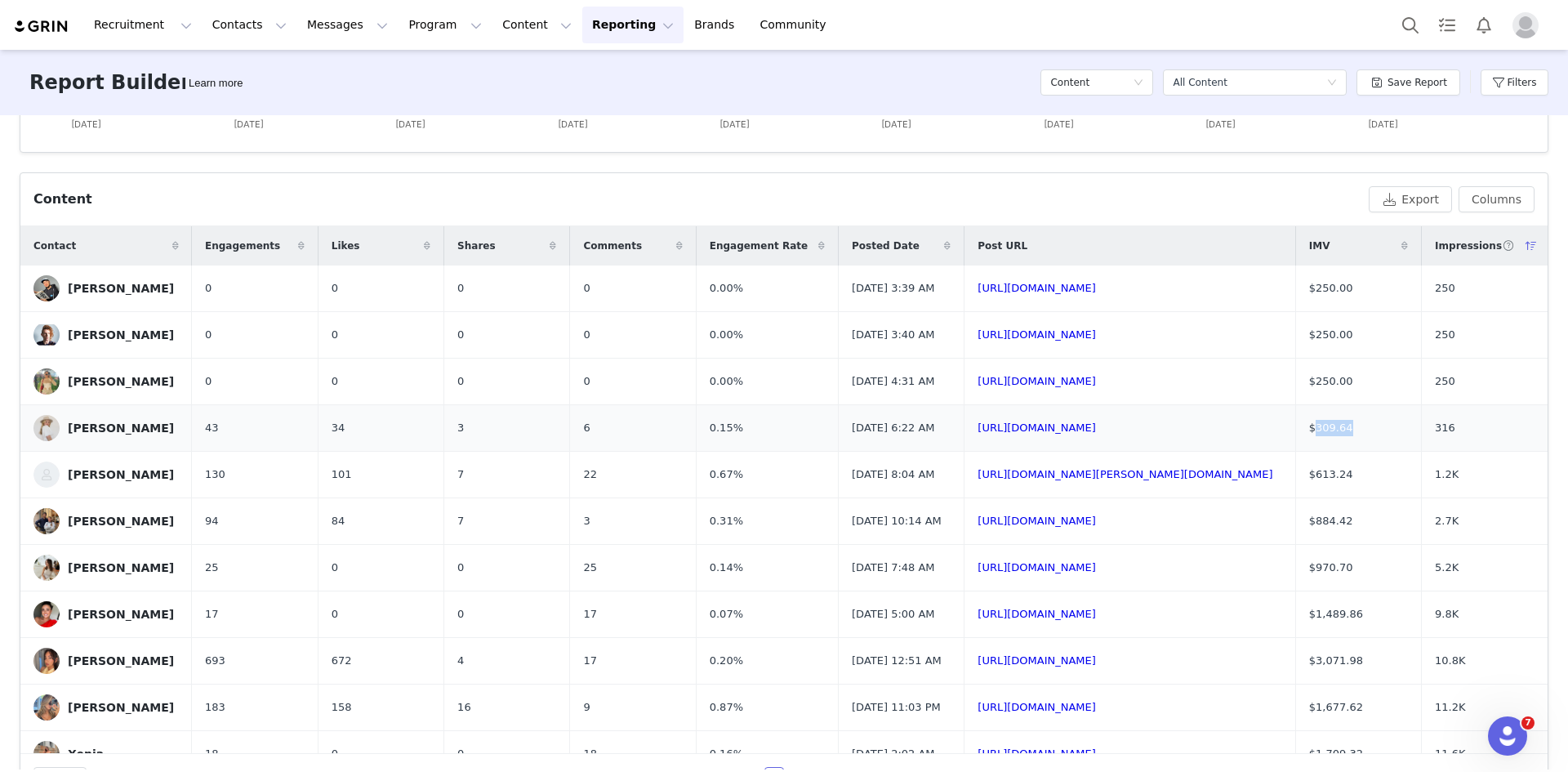
click at [1344, 436] on span "$309.64" at bounding box center [1332, 428] width 44 height 16
copy span "$309.64"
drag, startPoint x: 674, startPoint y: 457, endPoint x: 659, endPoint y: 454, distance: 15.3
click at [659, 452] on tr "[PERSON_NAME] 43 34 3 6 0.15% [DATE] 6:22 AM [URL][DOMAIN_NAME] $309.64 316" at bounding box center [784, 429] width 1527 height 47
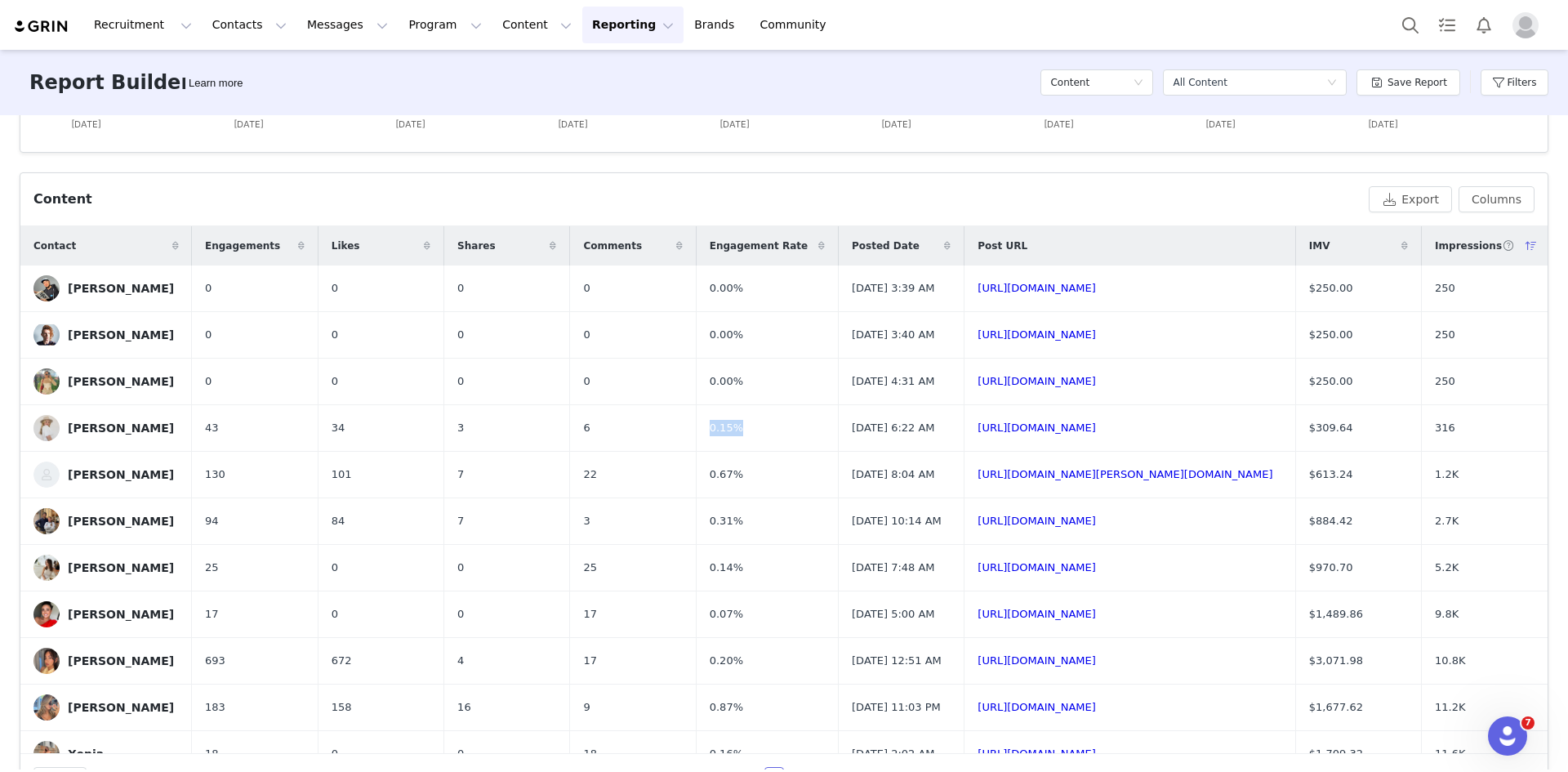
copy tr "0.15%"
drag, startPoint x: 348, startPoint y: 448, endPoint x: 308, endPoint y: 441, distance: 40.6
click at [318, 441] on td "34" at bounding box center [381, 429] width 126 height 47
copy span "34"
drag, startPoint x: 591, startPoint y: 453, endPoint x: 551, endPoint y: 450, distance: 40.1
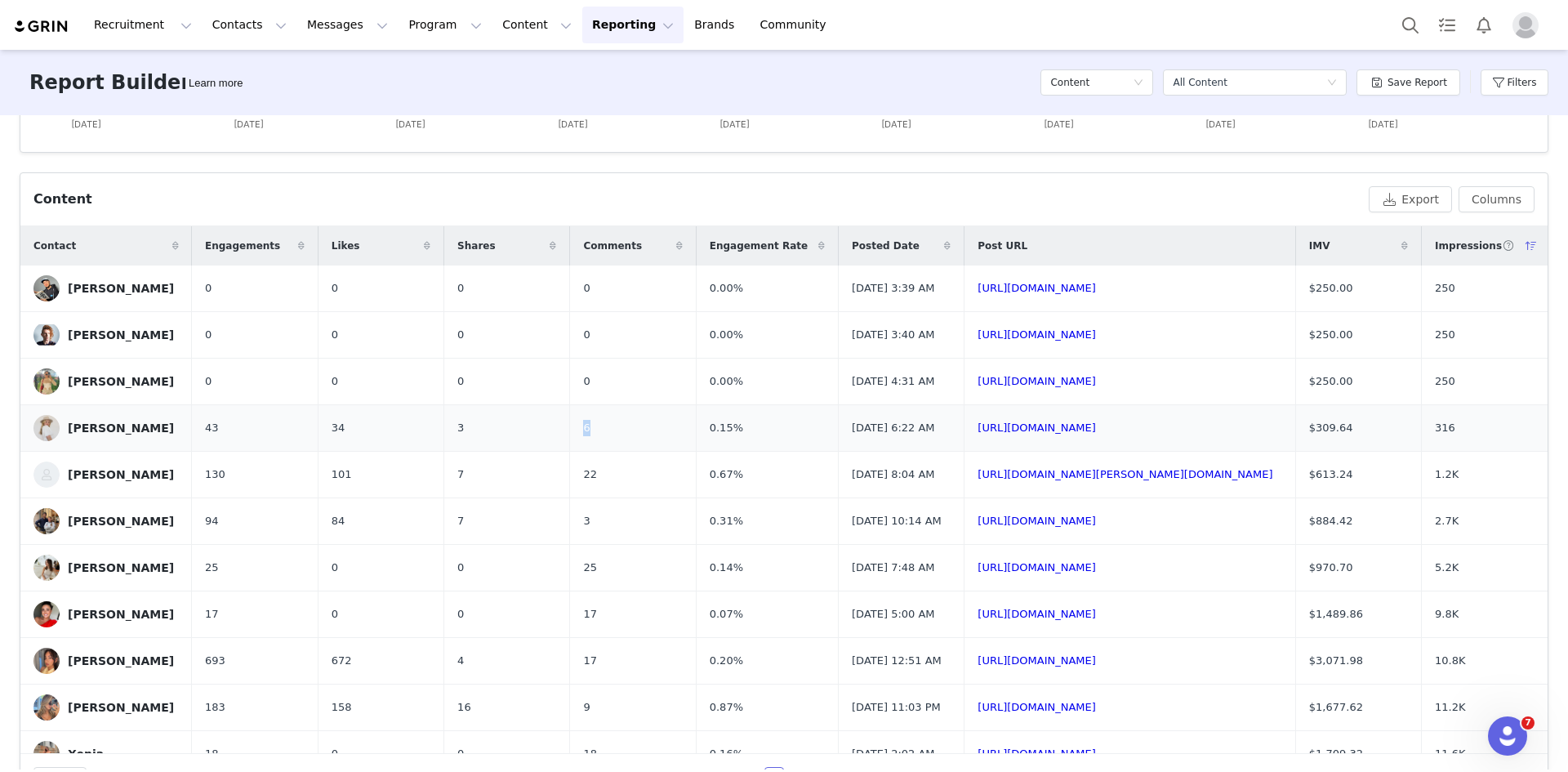
click at [570, 450] on td "6" at bounding box center [633, 429] width 126 height 47
copy span "6"
